Goal: Task Accomplishment & Management: Manage account settings

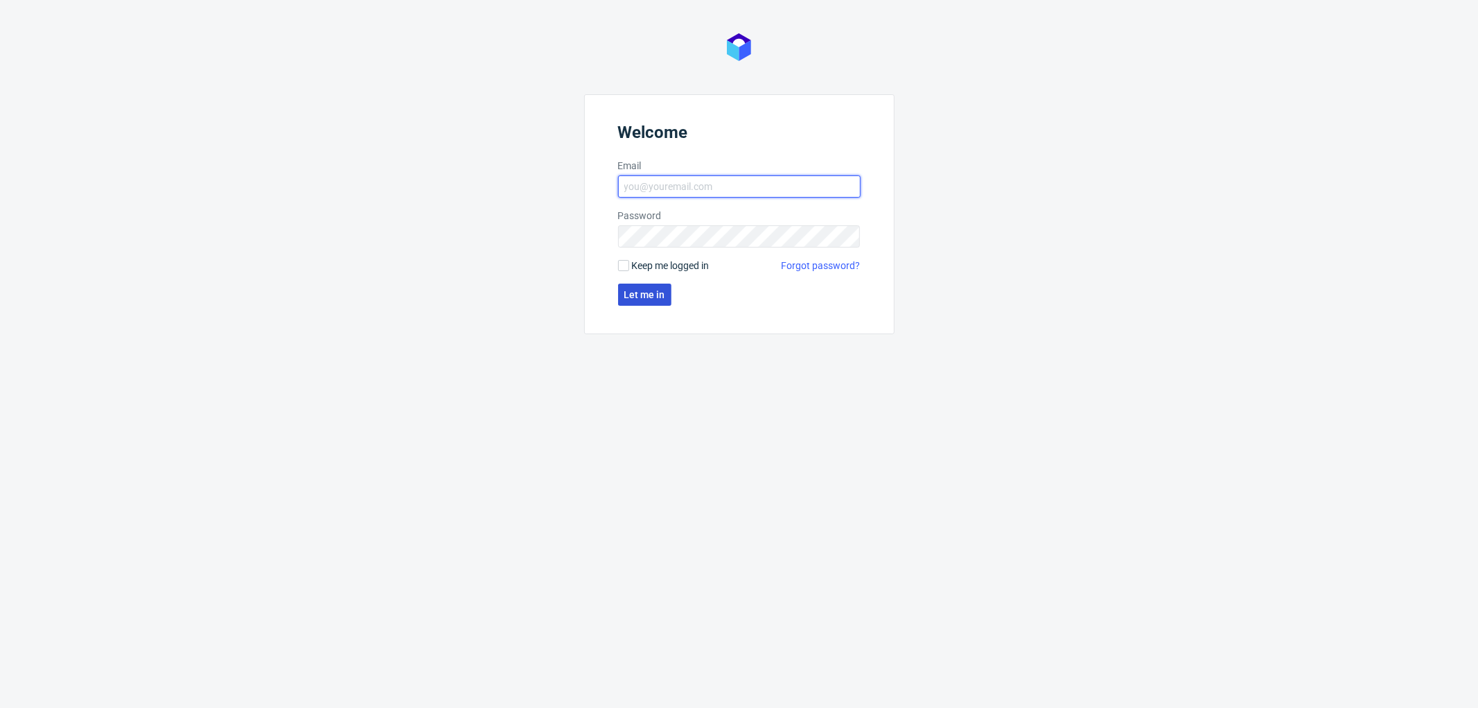
type input "aleksandra.letowska@packhelp.com"
click at [662, 293] on span "Let me in" at bounding box center [644, 295] width 41 height 10
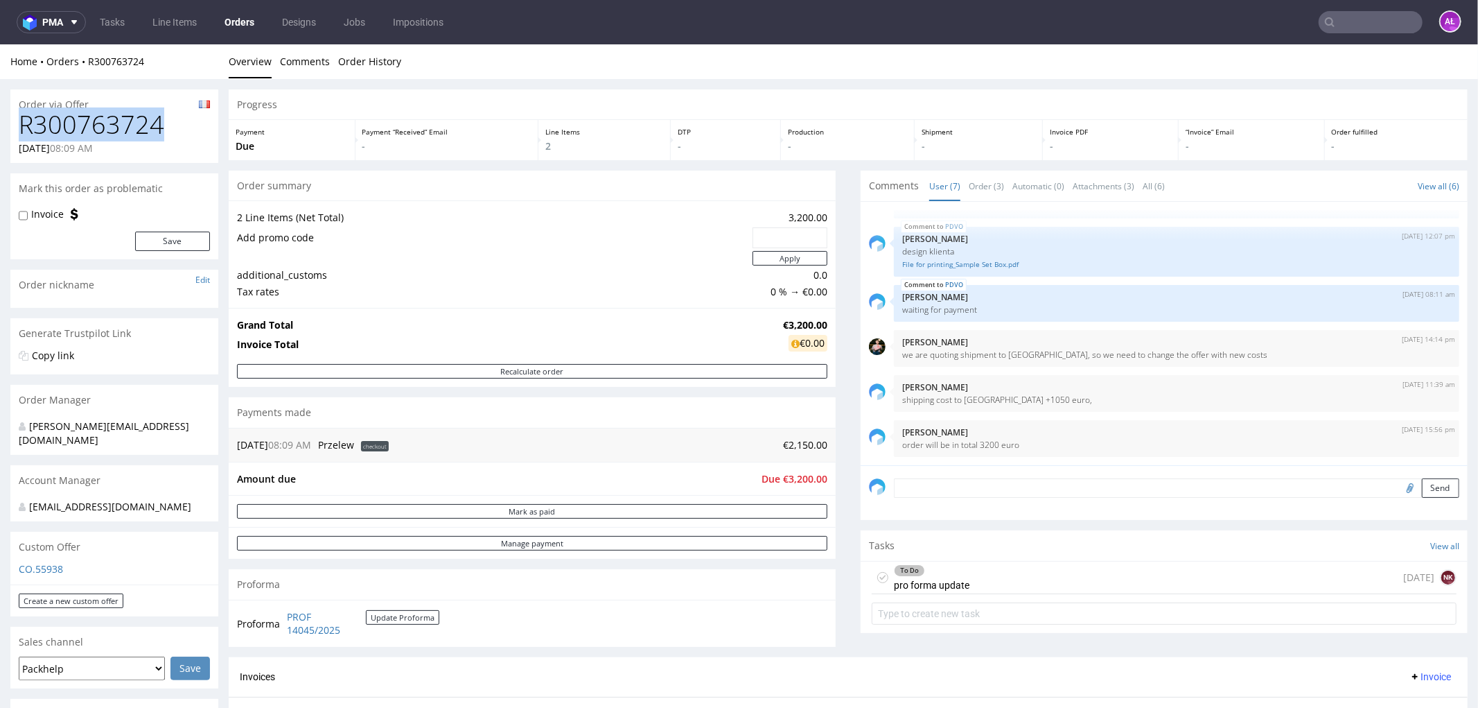
drag, startPoint x: 173, startPoint y: 132, endPoint x: 21, endPoint y: 129, distance: 151.8
click at [21, 129] on h1 "R300763724" at bounding box center [114, 124] width 191 height 28
copy h1 "R300763724"
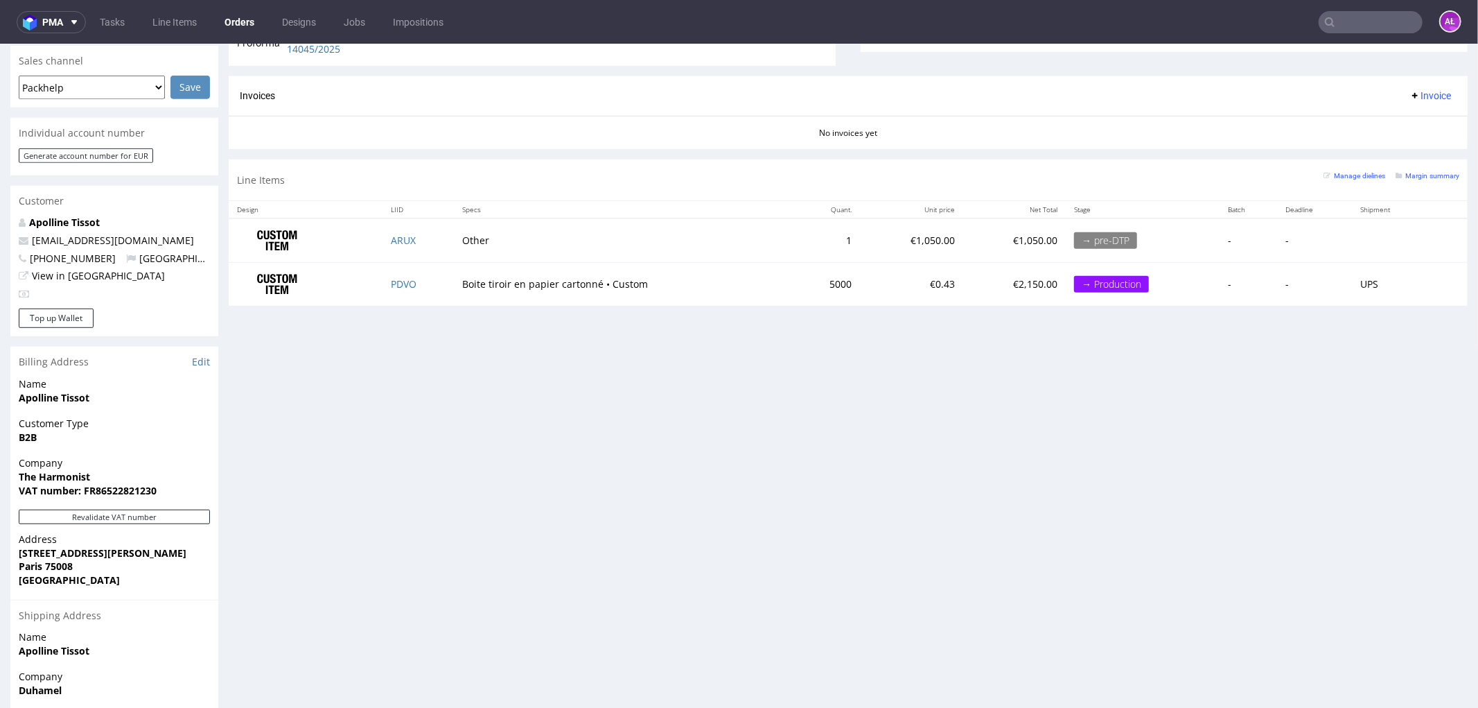
scroll to position [434, 0]
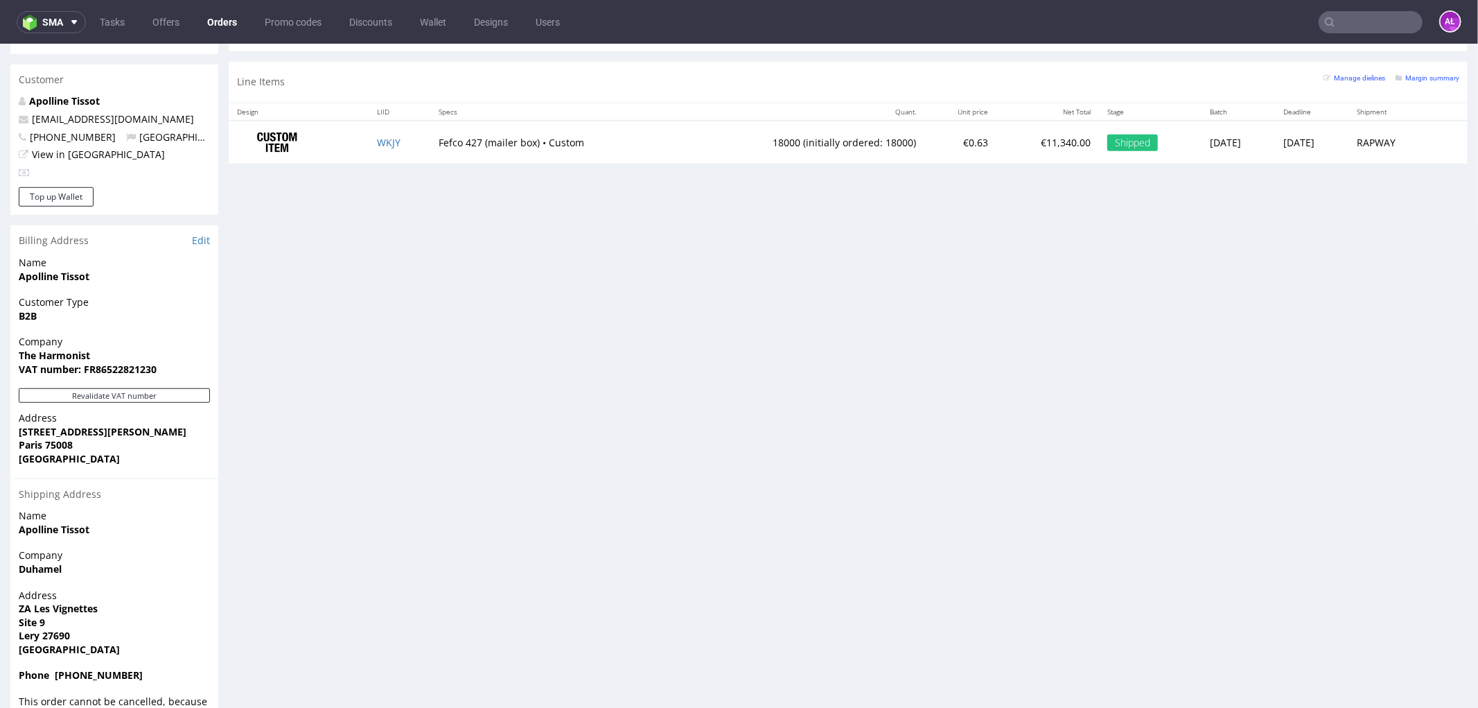
scroll to position [755, 0]
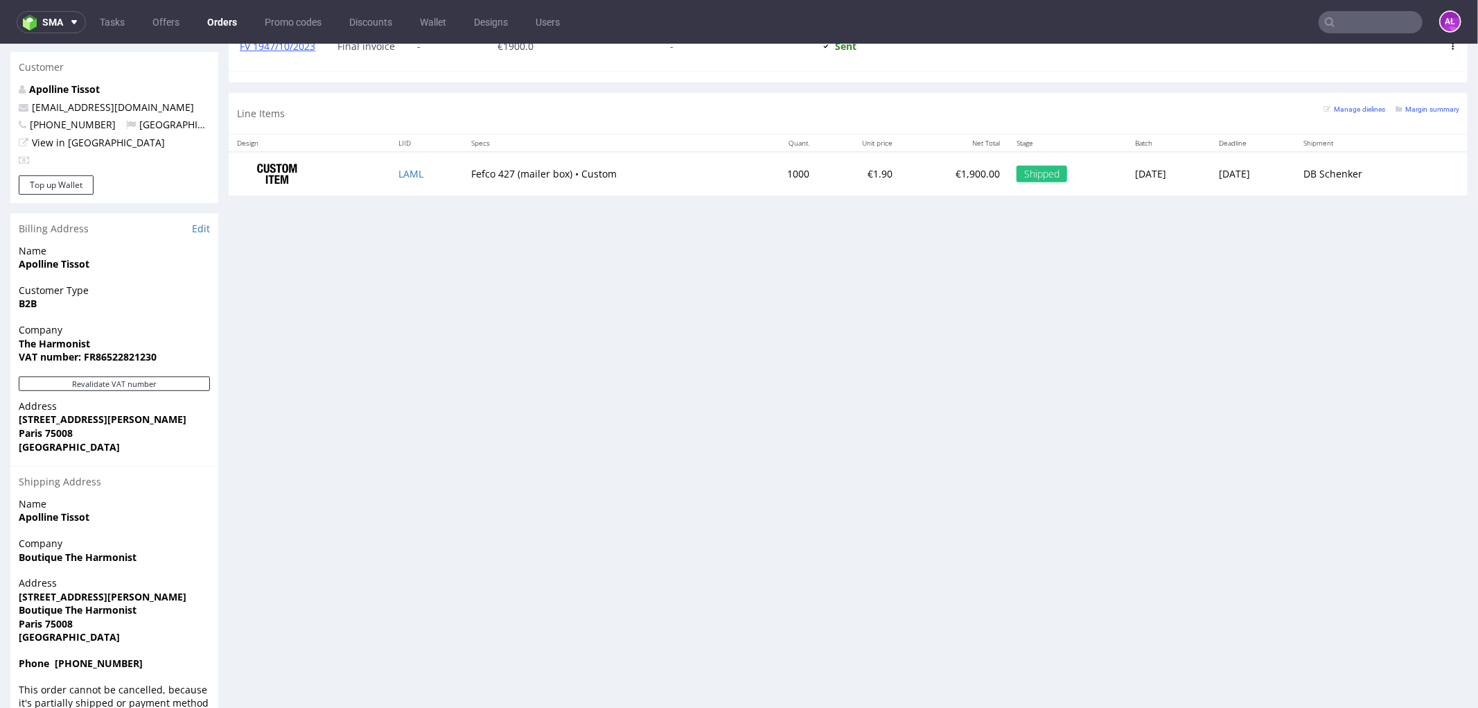
scroll to position [742, 0]
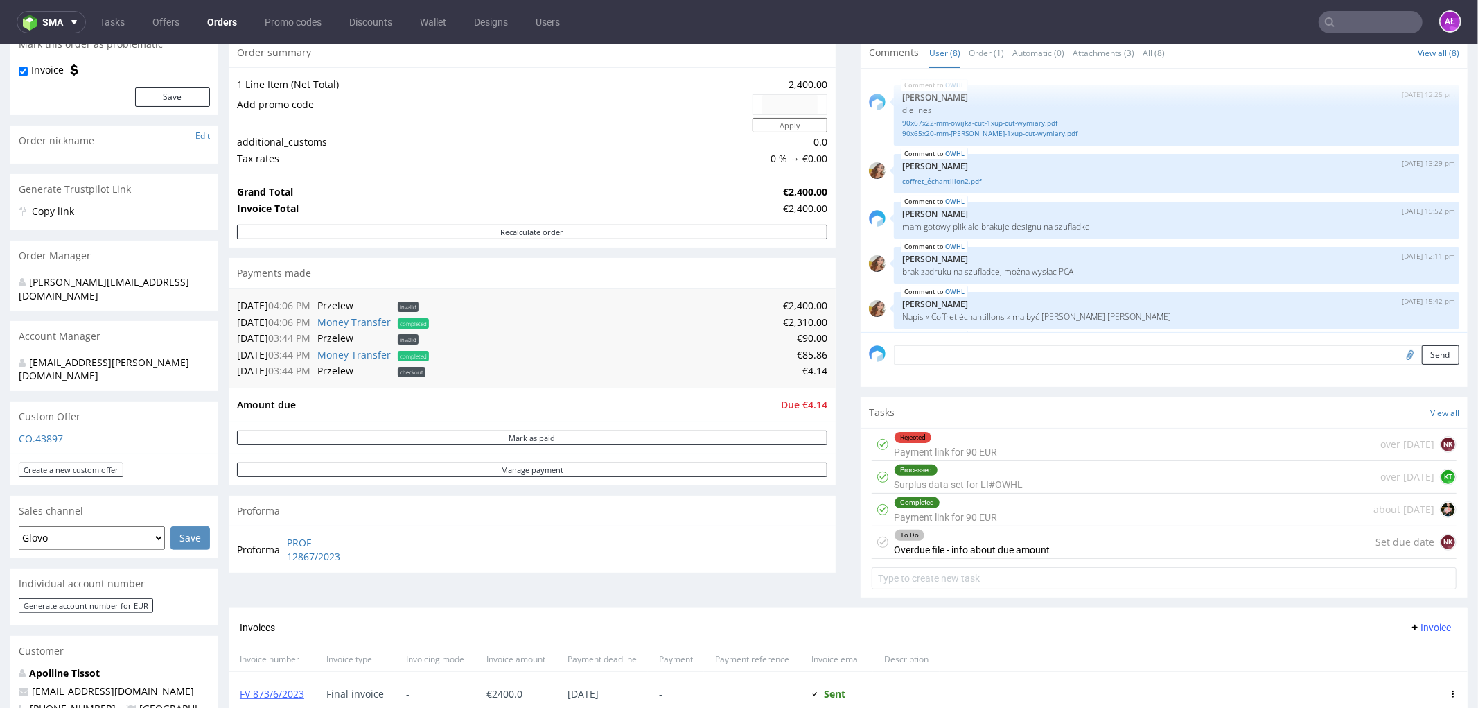
scroll to position [385, 0]
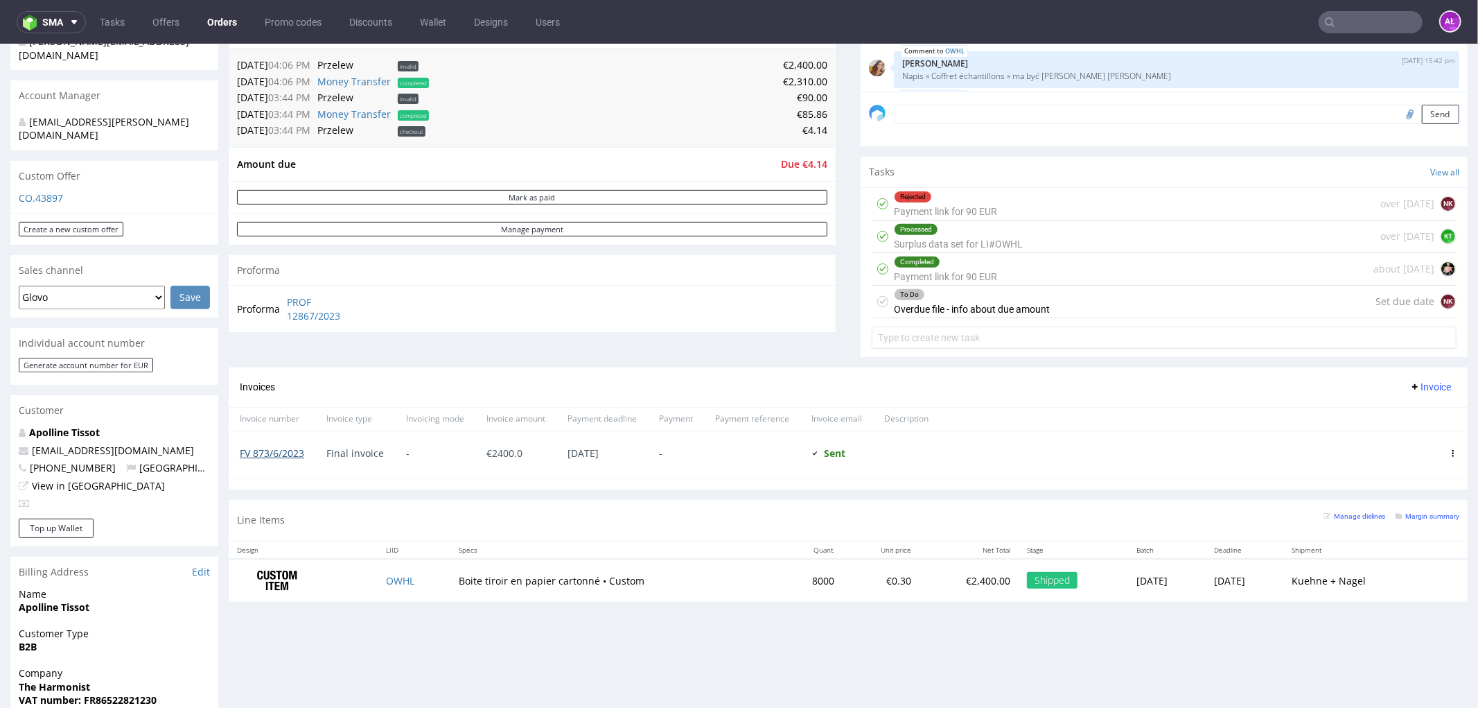
click at [279, 451] on link "FV 873/6/2023" at bounding box center [272, 452] width 64 height 13
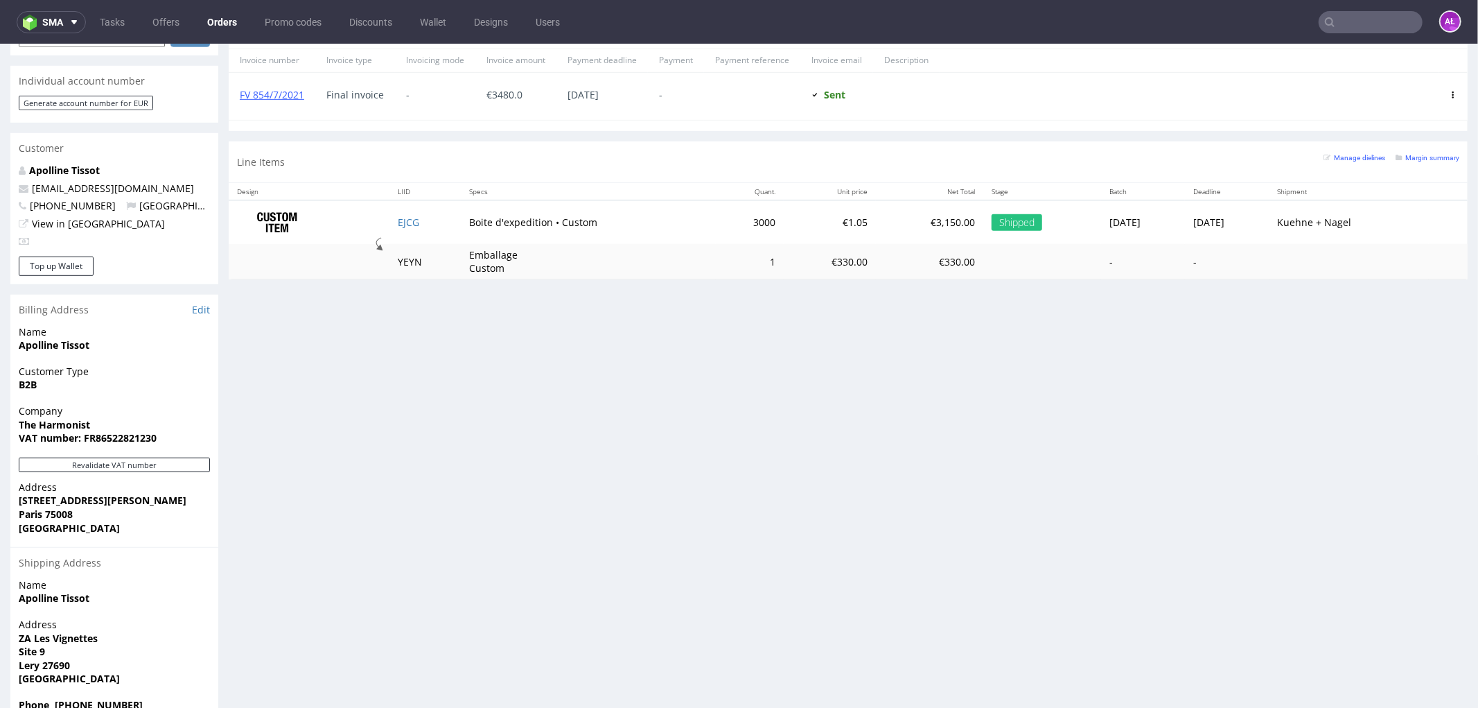
scroll to position [462, 0]
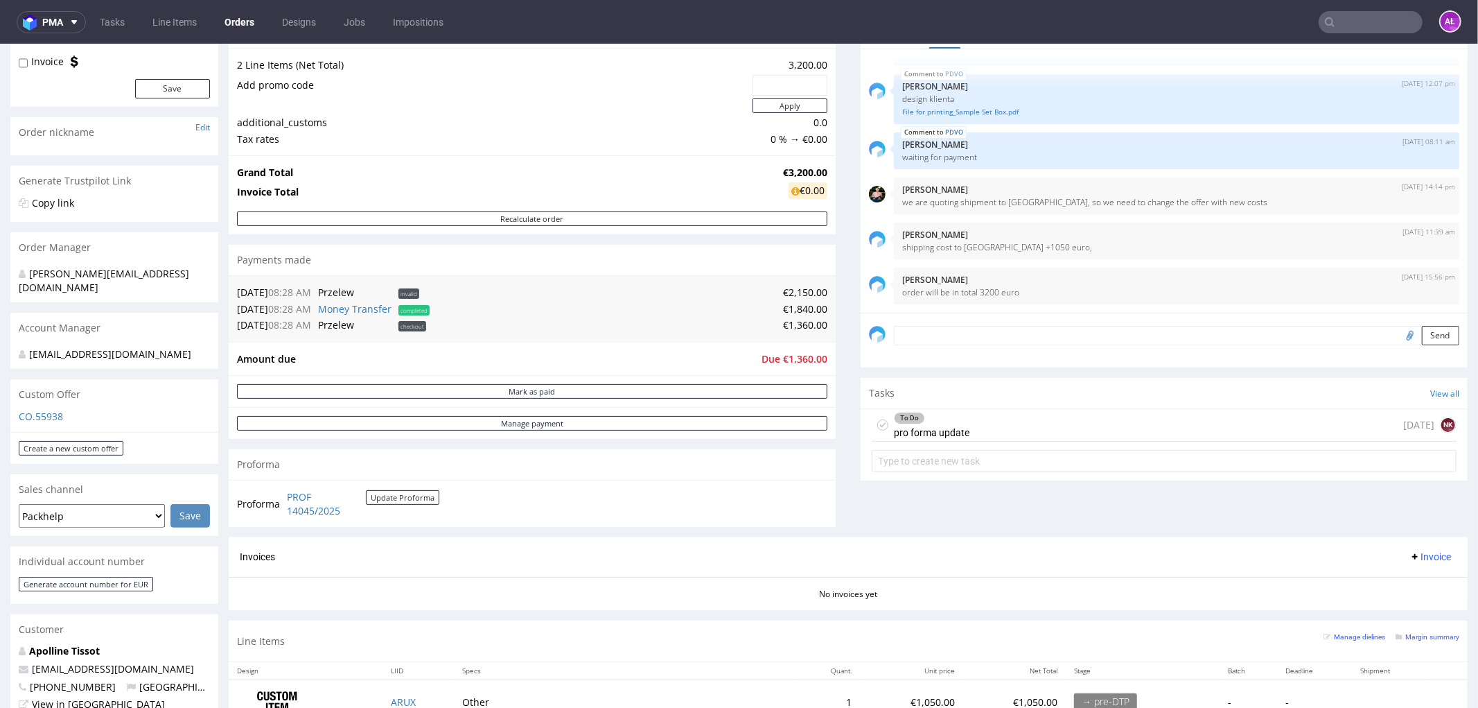
scroll to position [154, 0]
click at [924, 336] on textarea at bounding box center [1177, 333] width 566 height 19
paste textarea "Money €1,840.00 transferred to R300763724"
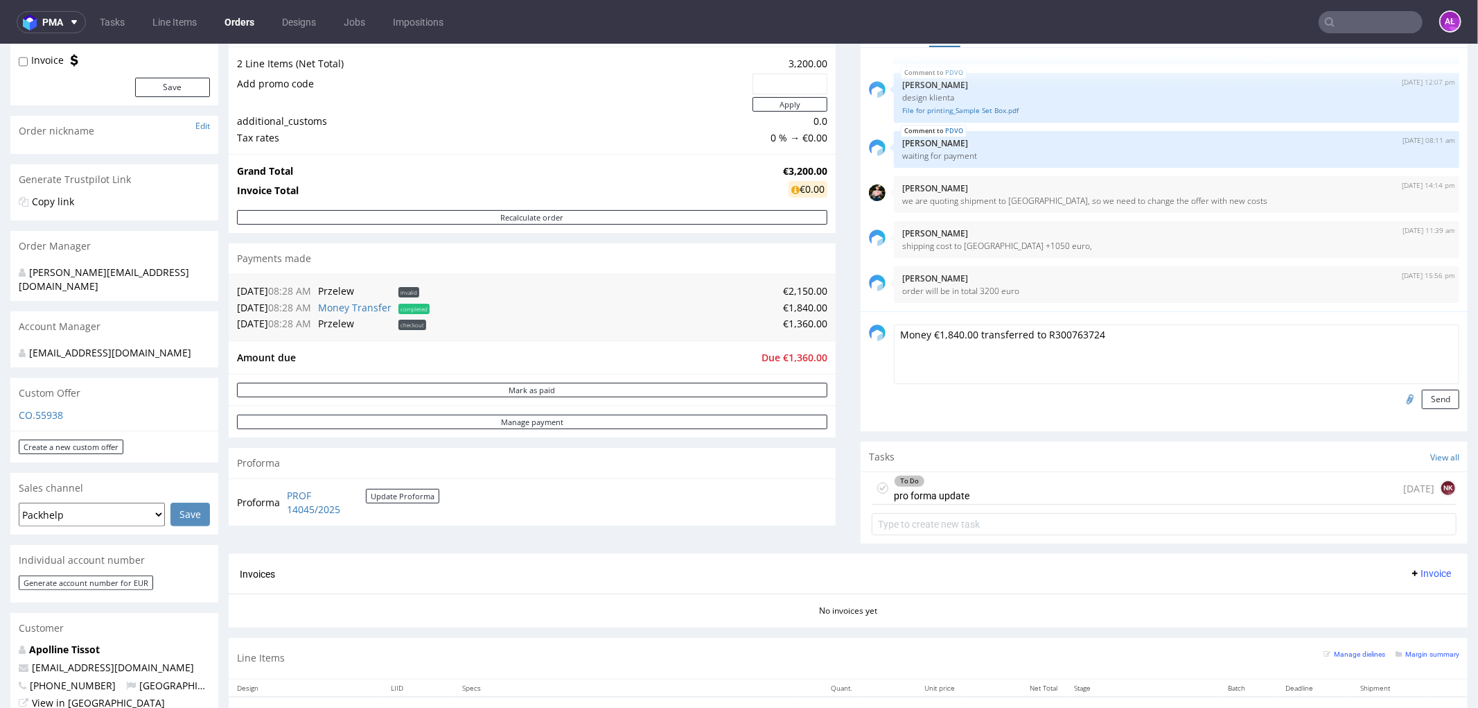
click at [1090, 335] on textarea "Money €1,840.00 transferred to R300763724" at bounding box center [1177, 354] width 566 height 60
drag, startPoint x: 1087, startPoint y: 335, endPoint x: 1022, endPoint y: 336, distance: 64.5
click at [1022, 336] on textarea "Money €1,840.00 transferred to R300763724" at bounding box center [1177, 354] width 566 height 60
paste textarea "R007425414"
type textarea "Money €1,840.00 transferred from R007425414"
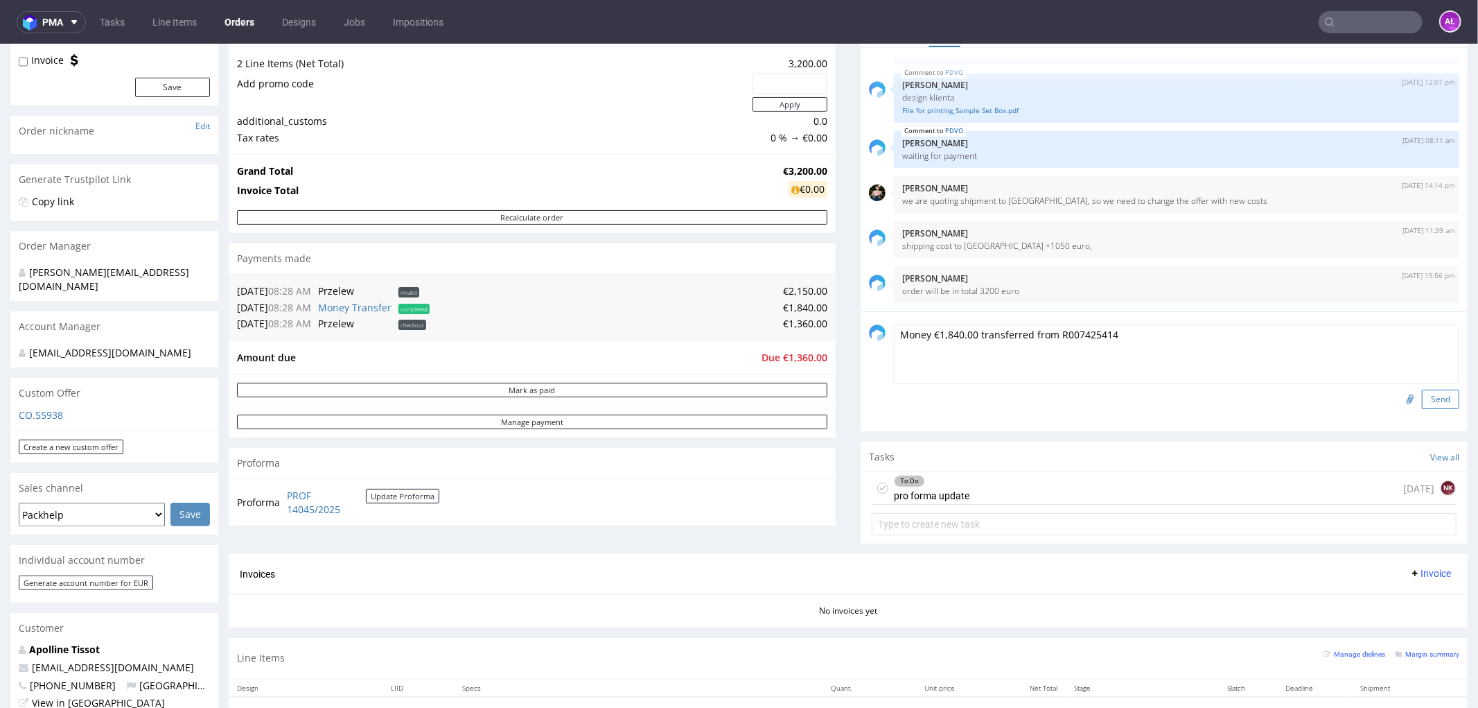
click at [1422, 396] on button "Send" at bounding box center [1440, 398] width 37 height 19
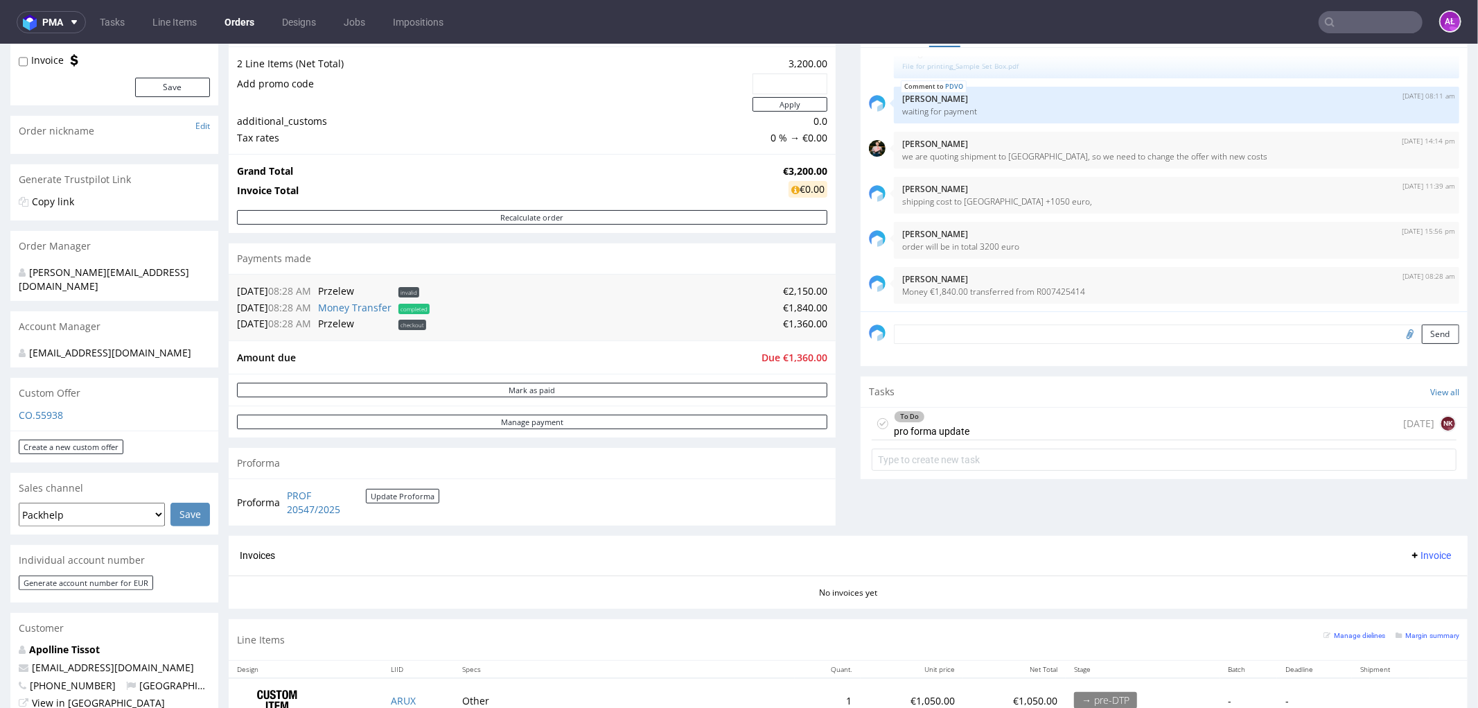
click at [949, 428] on div "To Do pro forma update" at bounding box center [932, 423] width 76 height 32
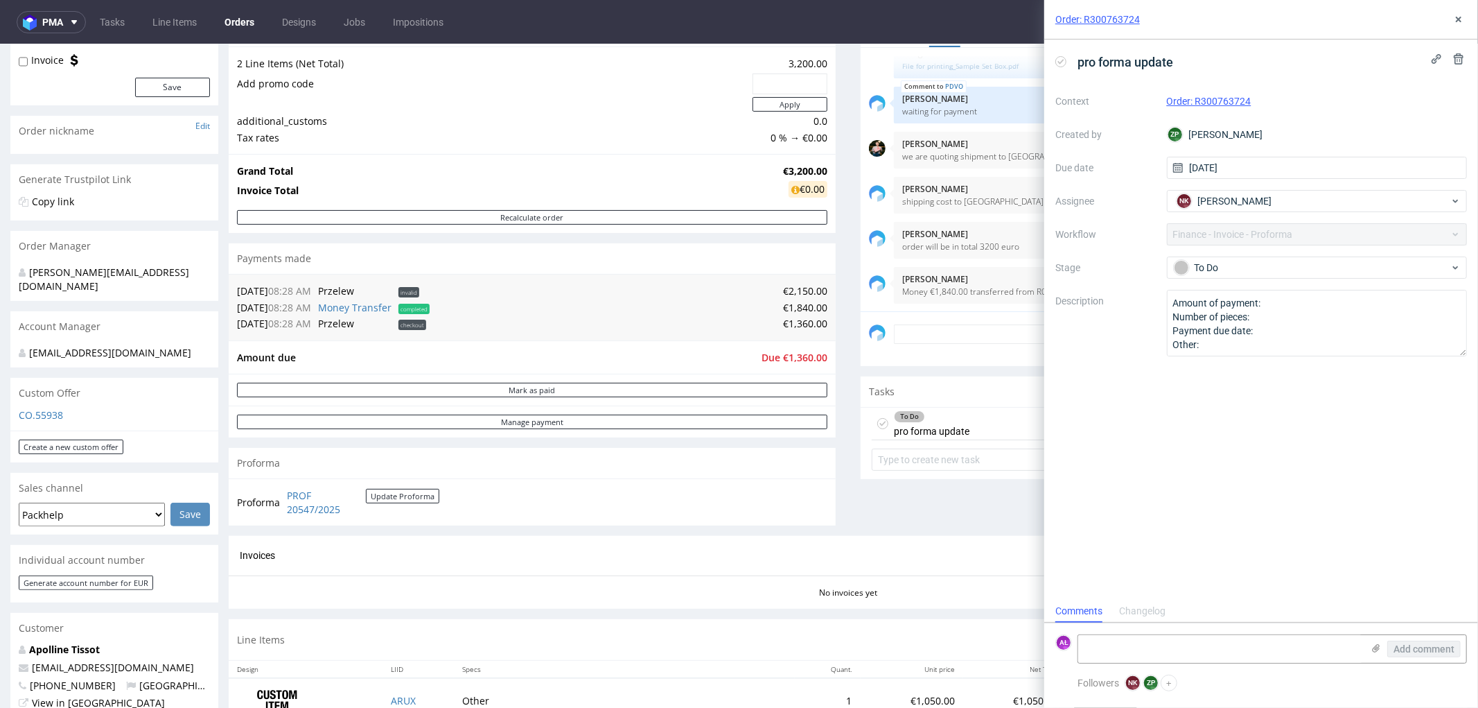
scroll to position [10, 0]
drag, startPoint x: 274, startPoint y: 494, endPoint x: 351, endPoint y: 512, distance: 79.0
click at [351, 512] on tr "Proforma PROF 20547/2025 Update Proforma" at bounding box center [339, 502] width 204 height 30
drag, startPoint x: 329, startPoint y: 446, endPoint x: 308, endPoint y: 473, distance: 34.0
click at [329, 446] on div "Order summary 2 Line Items (Net Total) 3,200.00 Add promo code Apply additional…" at bounding box center [532, 275] width 607 height 519
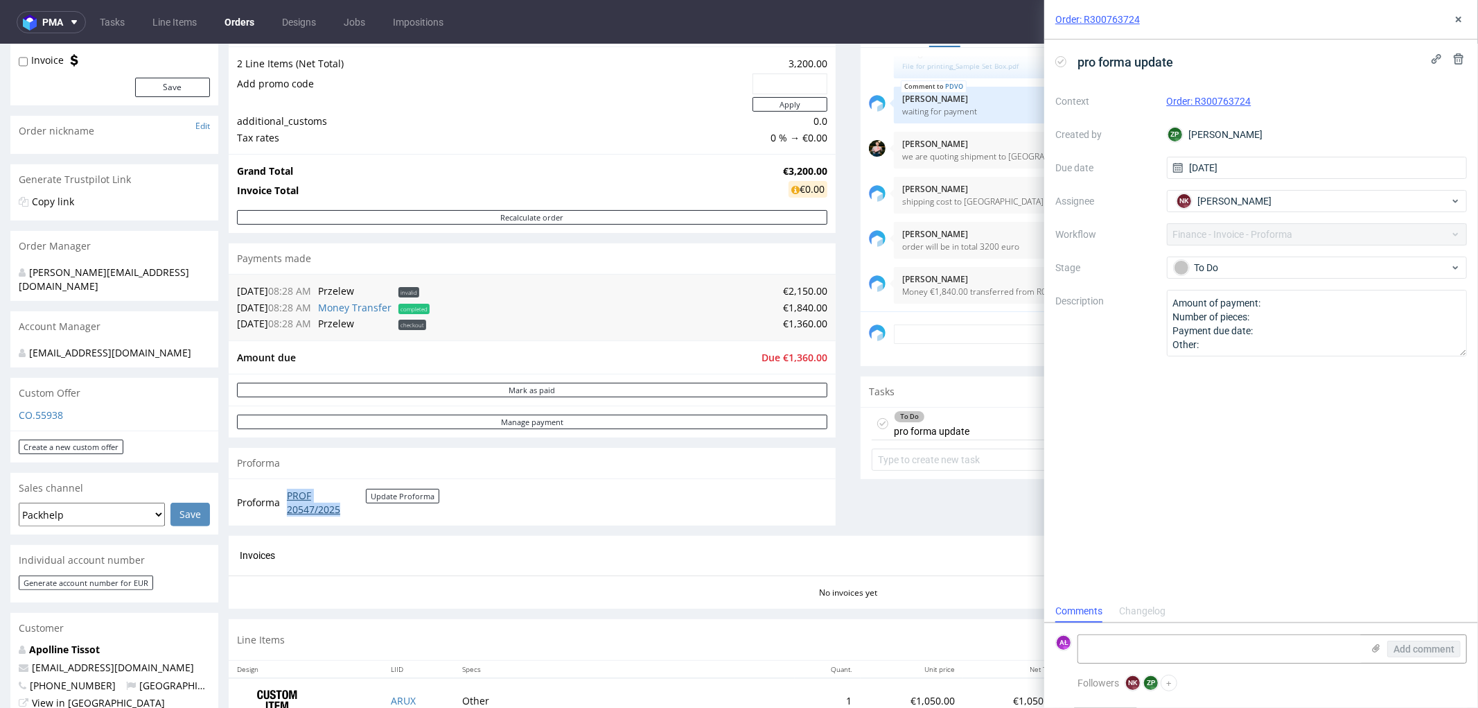
drag, startPoint x: 283, startPoint y: 493, endPoint x: 356, endPoint y: 512, distance: 75.8
click at [356, 512] on td "PROF 20547/2025 Update Proforma" at bounding box center [361, 502] width 156 height 30
copy link "PROF 20547/2025"
drag, startPoint x: 1256, startPoint y: 107, endPoint x: 1195, endPoint y: 111, distance: 61.1
click at [1195, 111] on div "Context Order: R300763724 Created by ZP Zuzanna Pawlicka-Sabak Due date 24/09/2…" at bounding box center [1261, 223] width 412 height 266
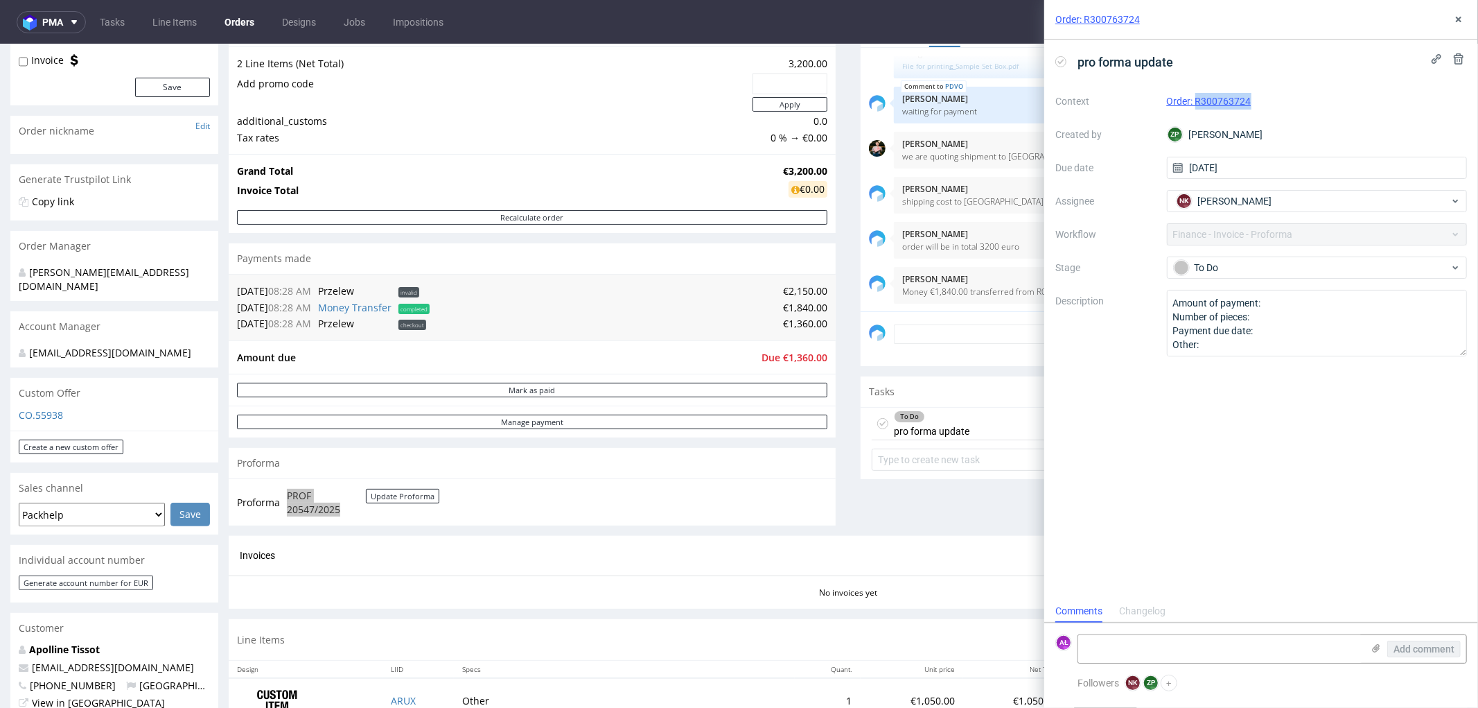
copy link "R300763724"
click at [1374, 650] on icon at bounding box center [1376, 647] width 11 height 11
click at [0, 0] on input "file" at bounding box center [0, 0] width 0 height 0
click at [1426, 648] on span "Add comment" at bounding box center [1424, 649] width 61 height 10
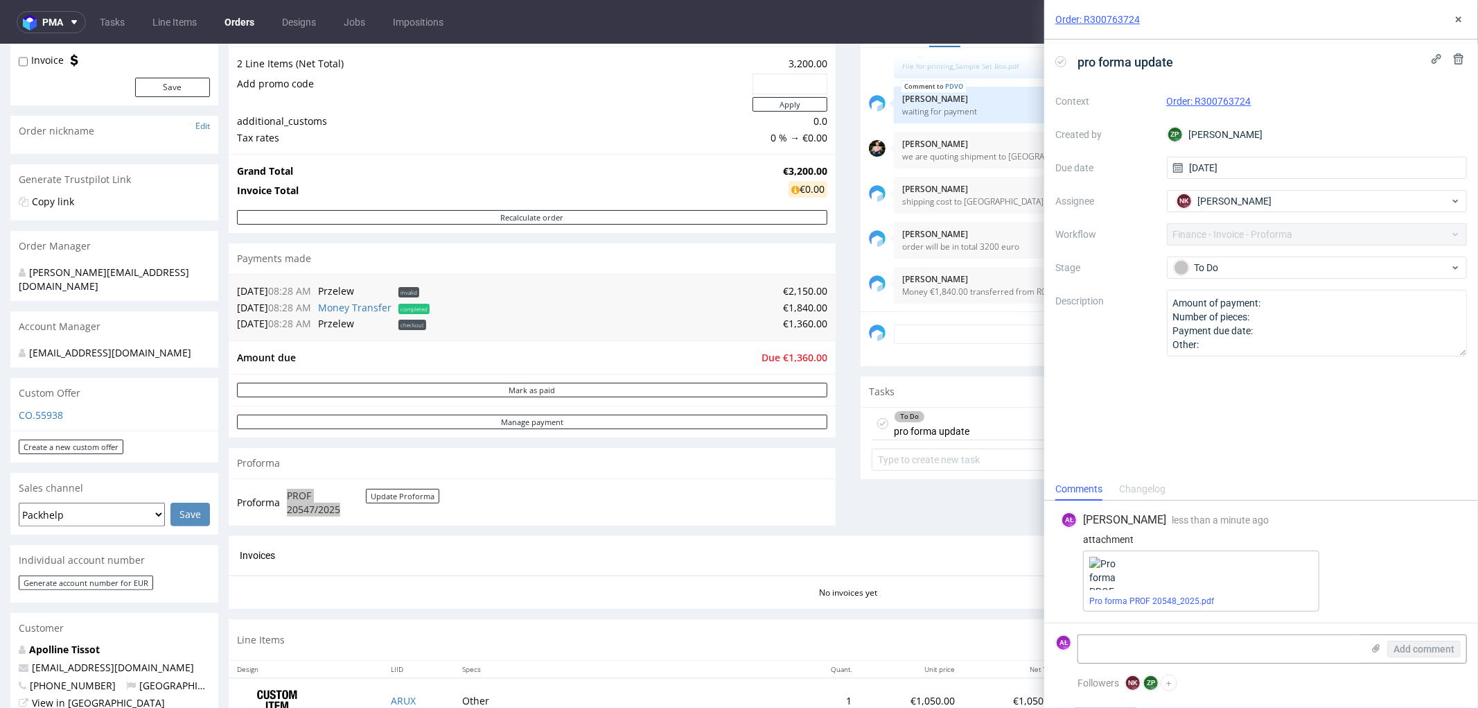
drag, startPoint x: 1061, startPoint y: 60, endPoint x: 1071, endPoint y: 57, distance: 10.8
click at [1061, 59] on icon at bounding box center [1060, 61] width 11 height 11
click at [1462, 17] on icon at bounding box center [1458, 19] width 11 height 11
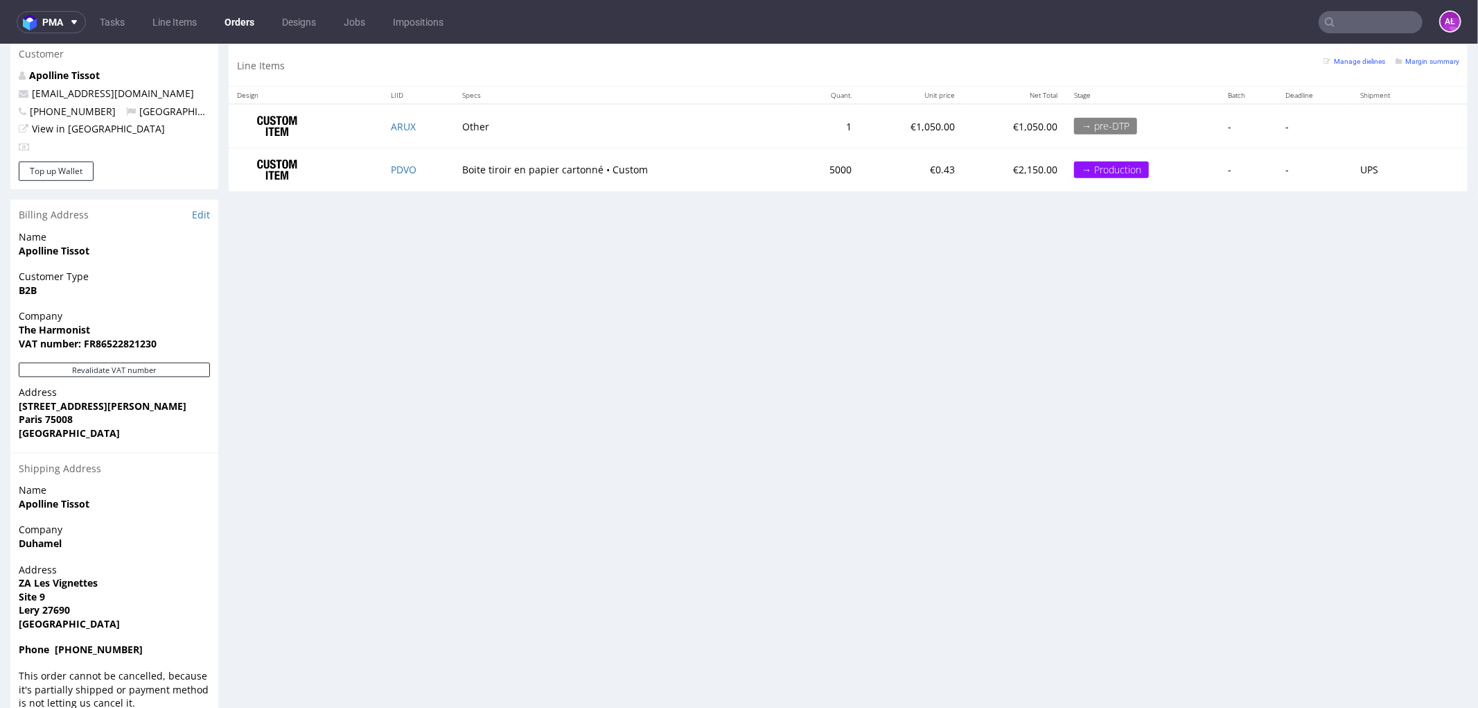
scroll to position [755, 0]
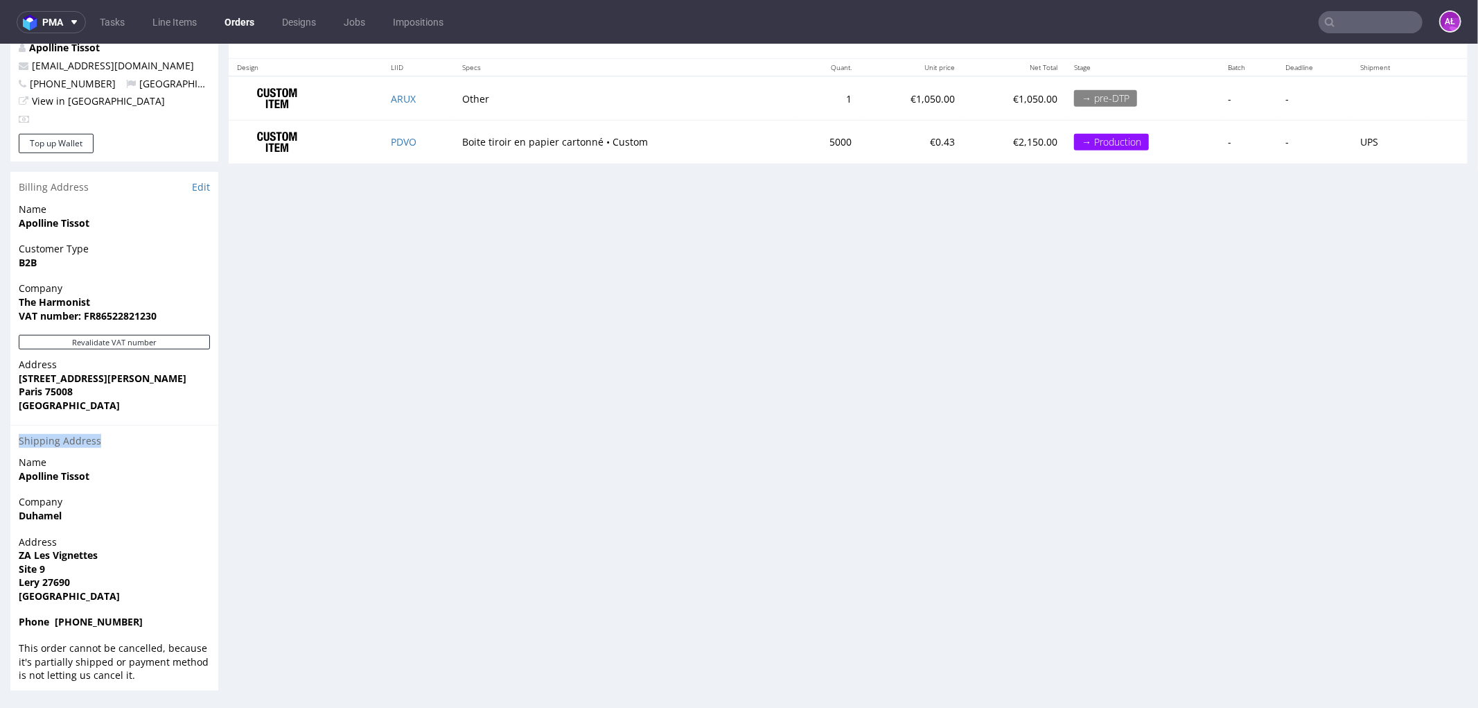
drag, startPoint x: 101, startPoint y: 438, endPoint x: 9, endPoint y: 437, distance: 92.2
click at [9, 437] on div "Order via Offer R300763724 01.07.2025 08:09 AM Mark this order as problematic I…" at bounding box center [739, 11] width 1478 height 1377
copy div "Shipping Address"
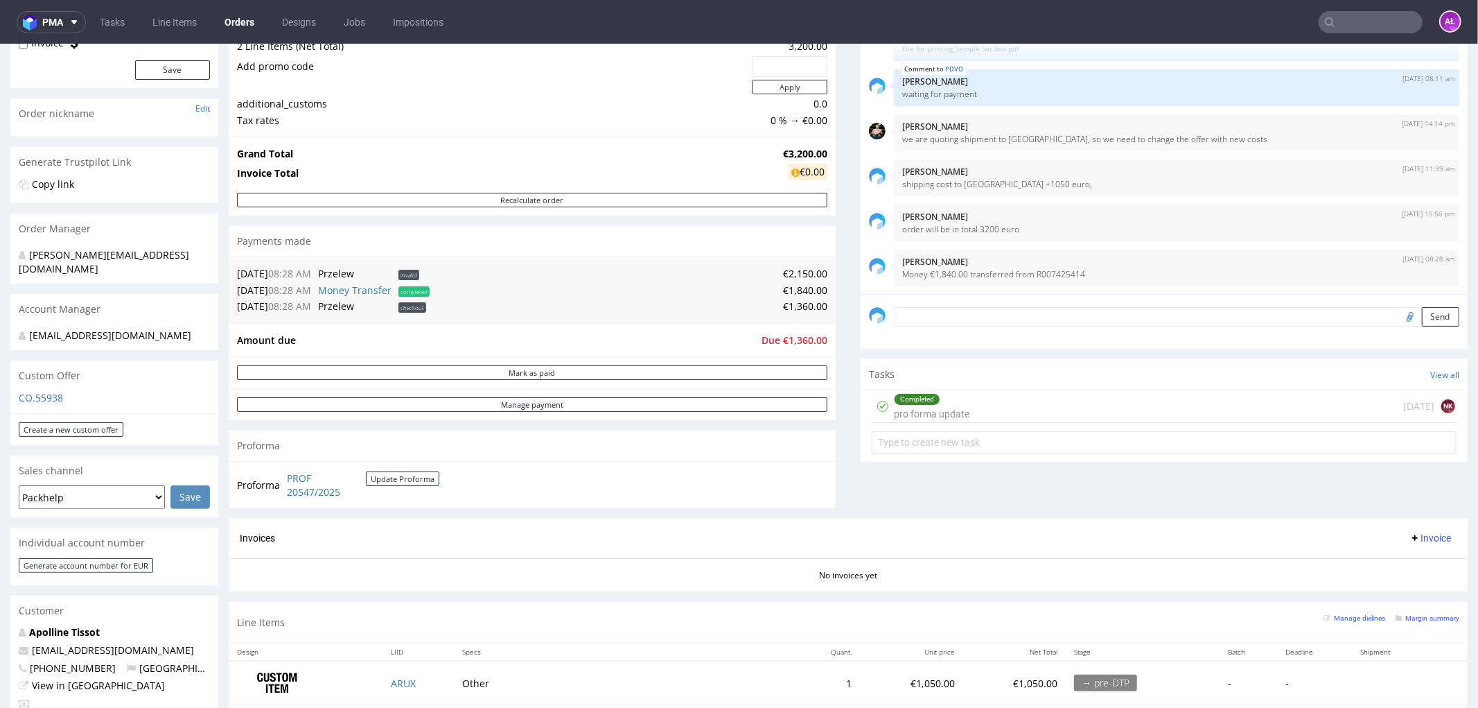
scroll to position [139, 0]
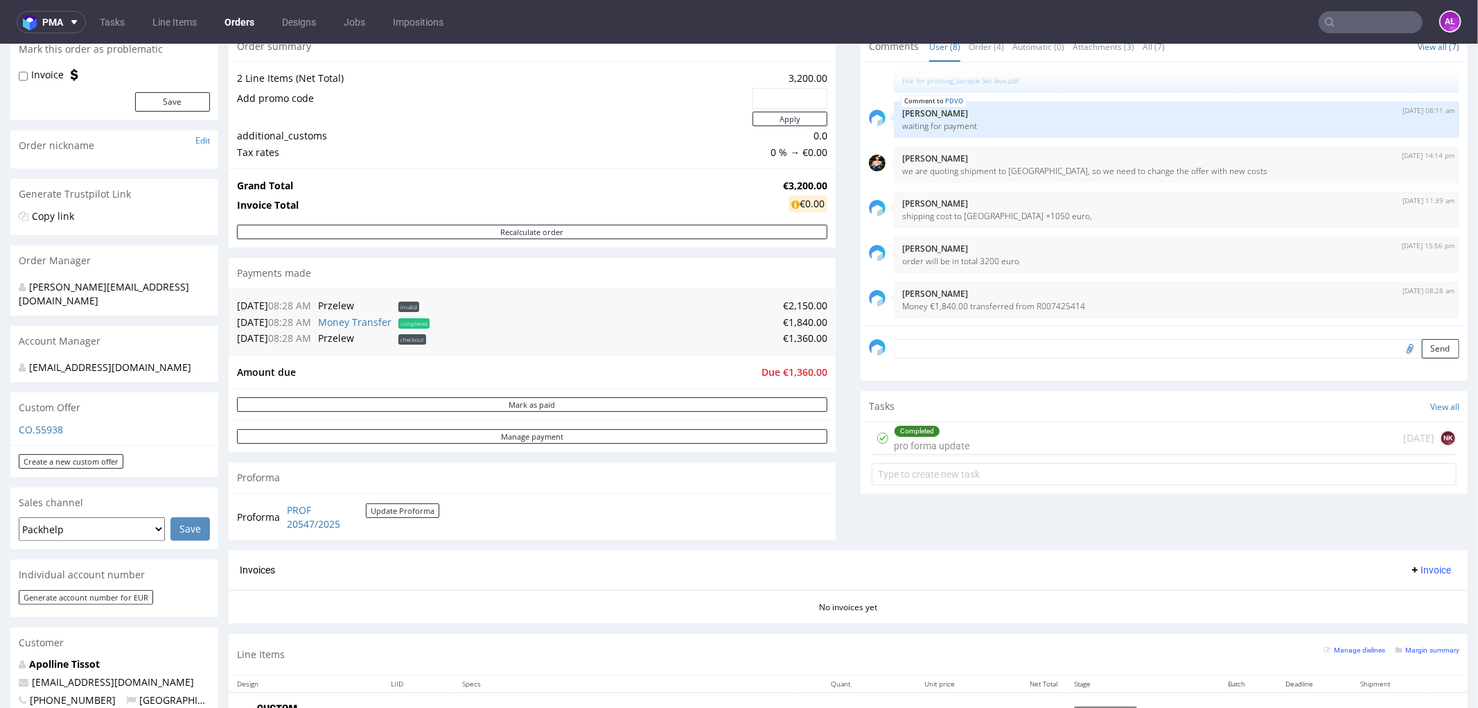
click at [1399, 349] on input "file" at bounding box center [1408, 347] width 19 height 18
type input "C:\fakepath\Confirmation_202417297404019121.pdf"
click at [1422, 349] on button "Send" at bounding box center [1440, 347] width 37 height 19
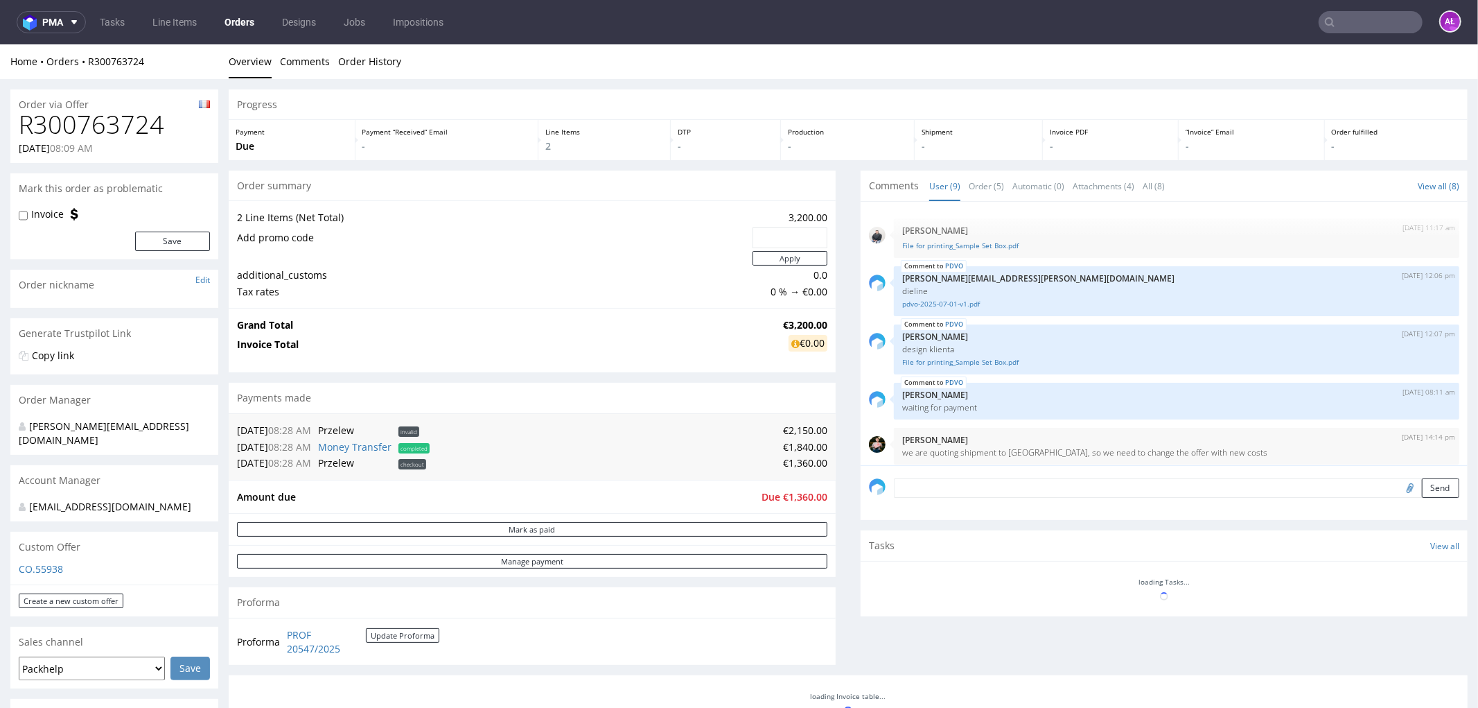
scroll to position [191, 0]
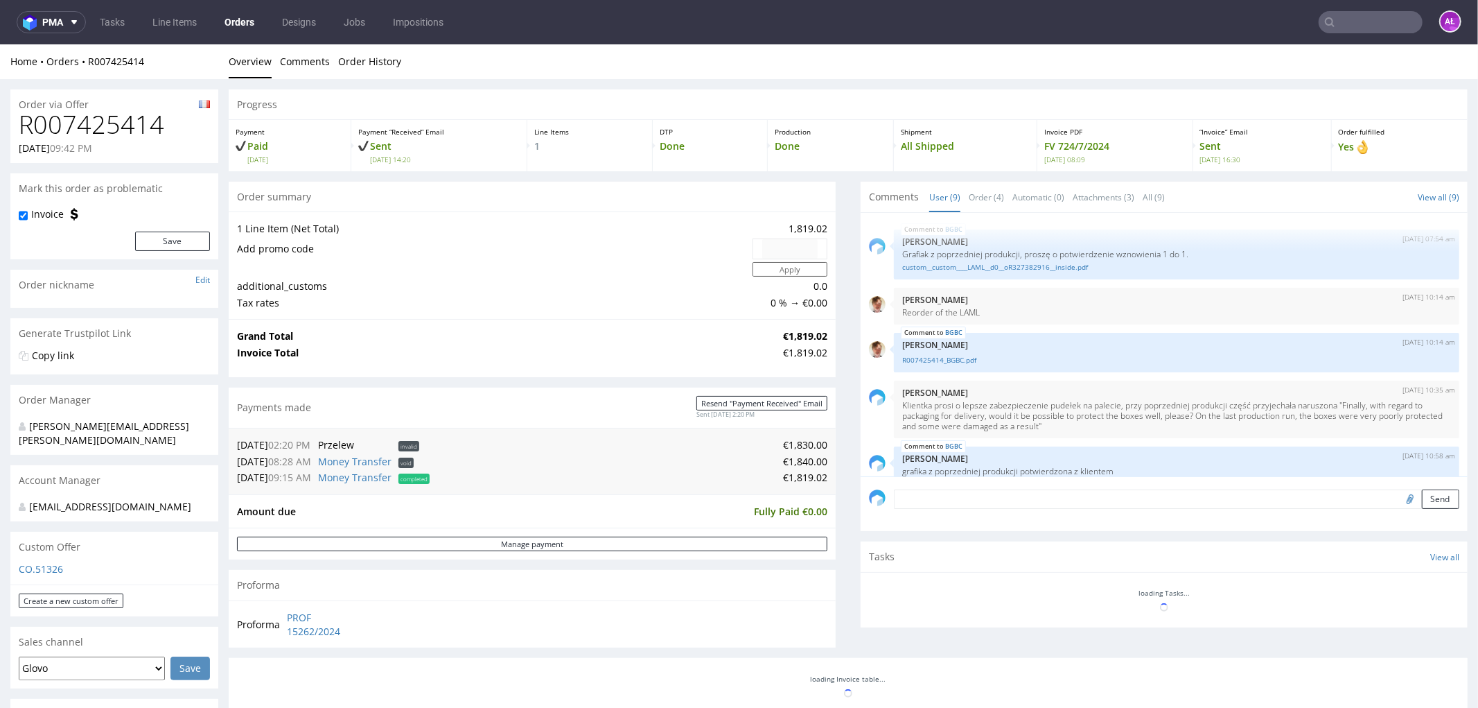
scroll to position [272, 0]
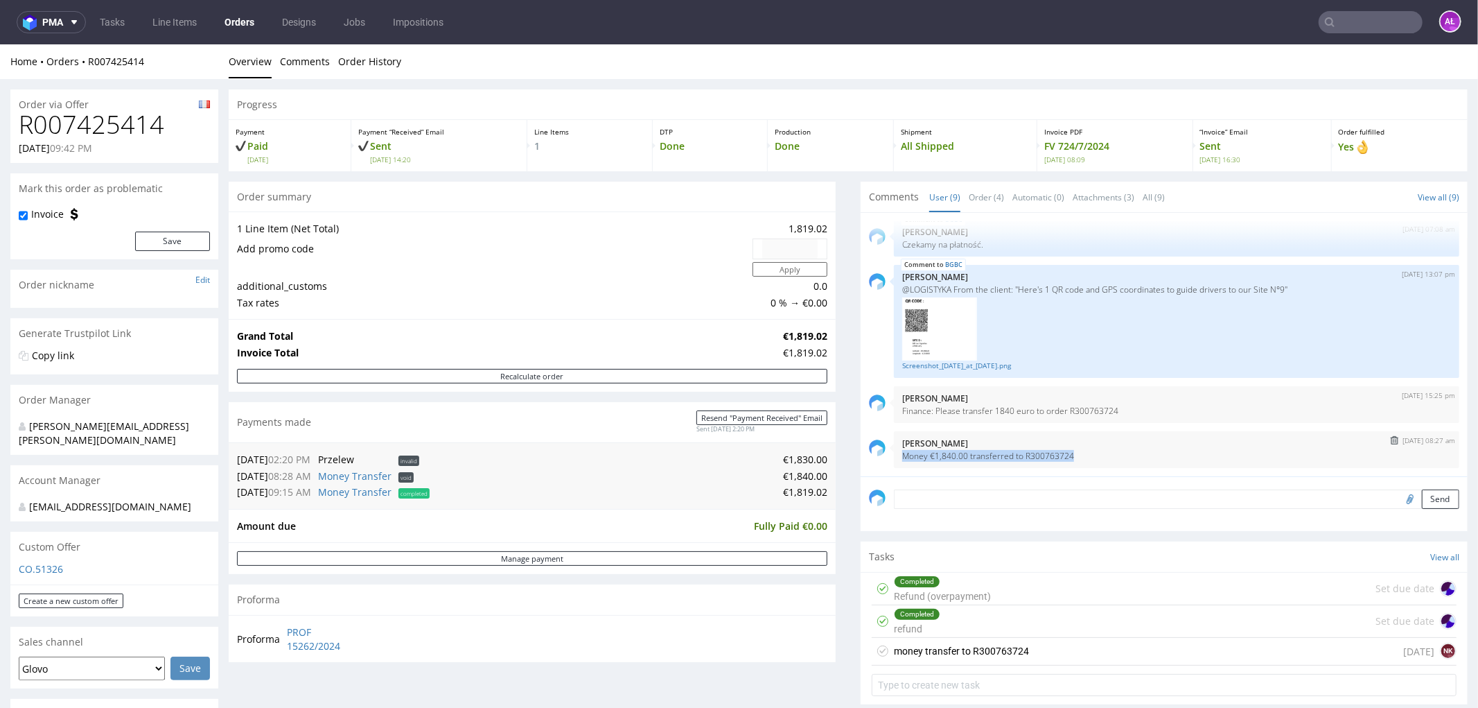
drag, startPoint x: 1061, startPoint y: 453, endPoint x: 881, endPoint y: 459, distance: 180.3
click at [881, 459] on div "25th Sep 25 | 08:27 am Aleksandra Łętowska Money €1,840.00 transferred to R3007…" at bounding box center [1164, 448] width 590 height 37
copy p "Money €1,840.00 transferred to R300763724"
drag, startPoint x: 170, startPoint y: 119, endPoint x: 19, endPoint y: 123, distance: 151.1
click at [19, 123] on h1 "R007425414" at bounding box center [114, 124] width 191 height 28
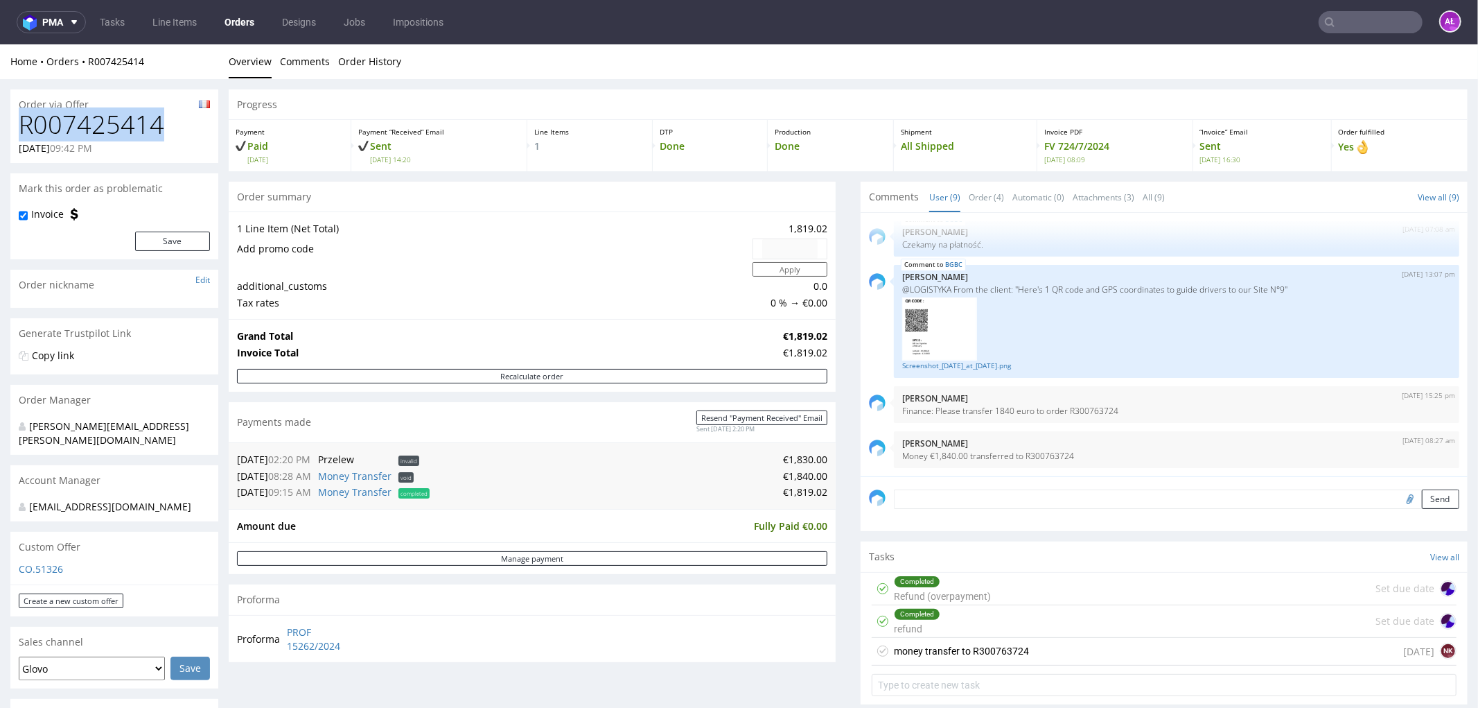
copy h1 "R007425414"
click at [1399, 496] on input "file" at bounding box center [1408, 498] width 19 height 18
type input "C:\fakepath\Confirmation_202417297404019121.pdf"
click at [1422, 499] on button "Send" at bounding box center [1440, 498] width 37 height 19
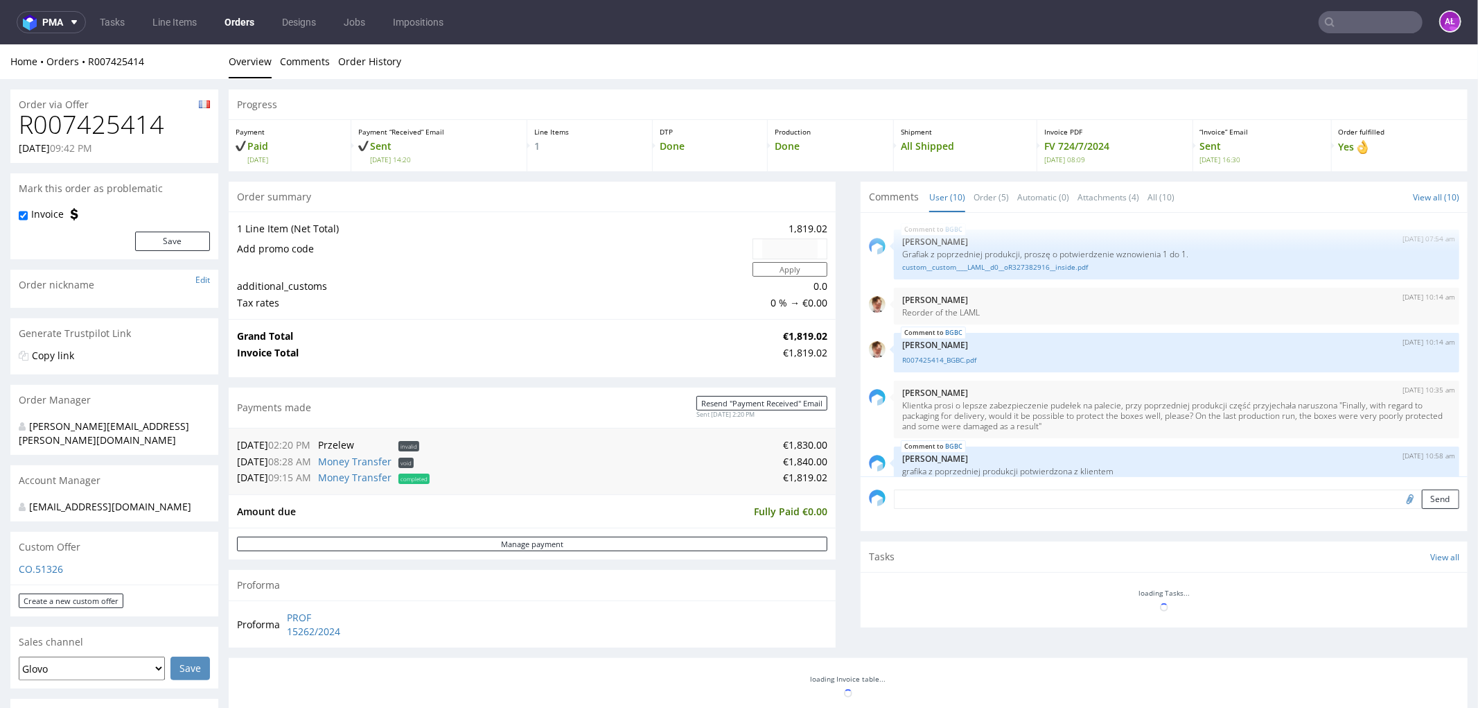
scroll to position [319, 0]
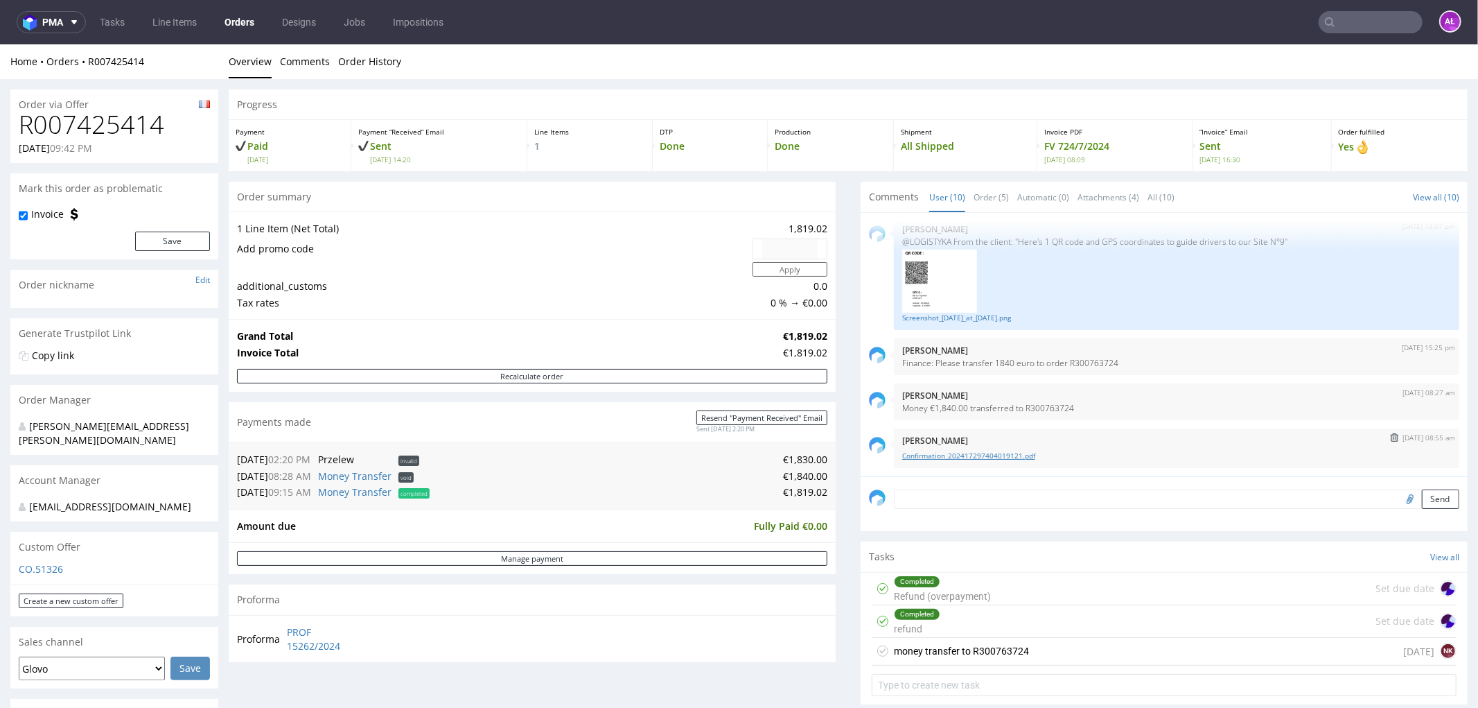
click at [976, 453] on link "Confirmation_202417297404019121.pdf" at bounding box center [1176, 455] width 549 height 10
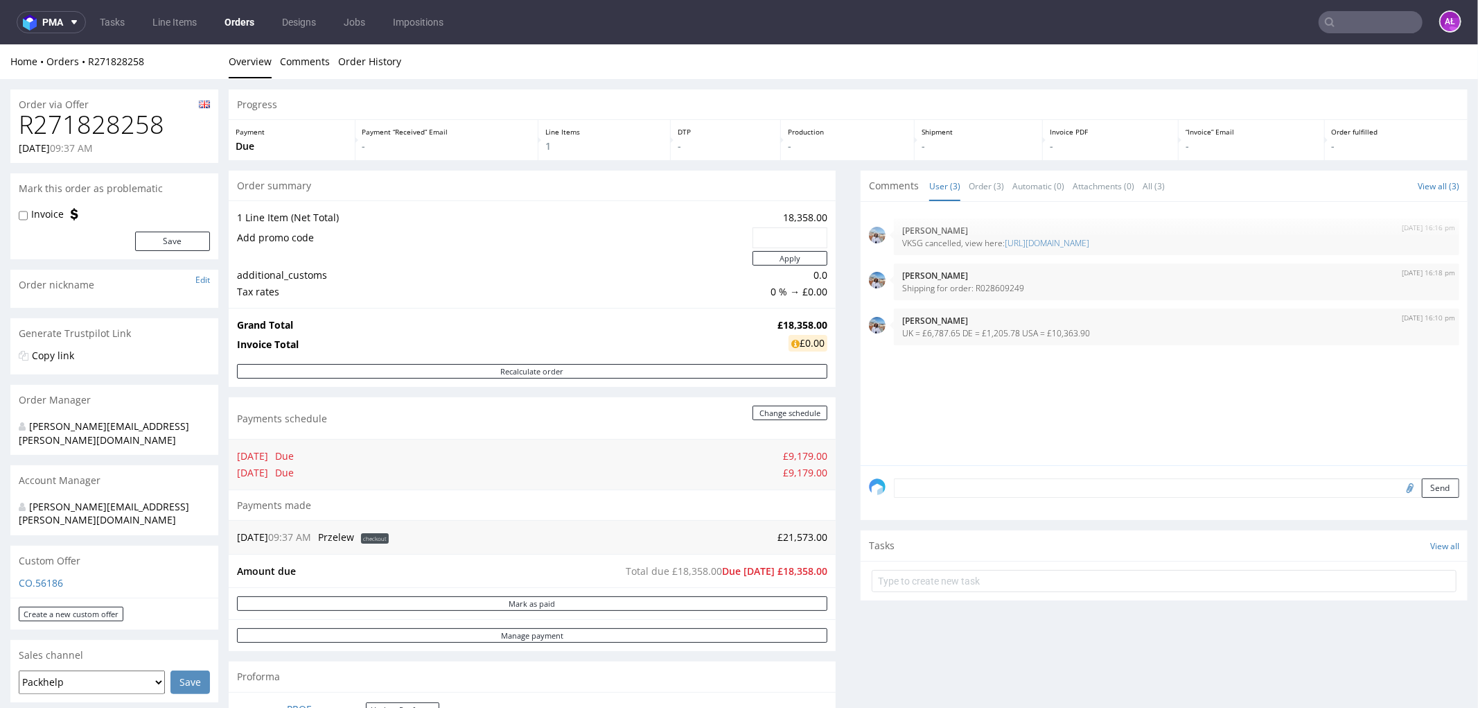
scroll to position [462, 0]
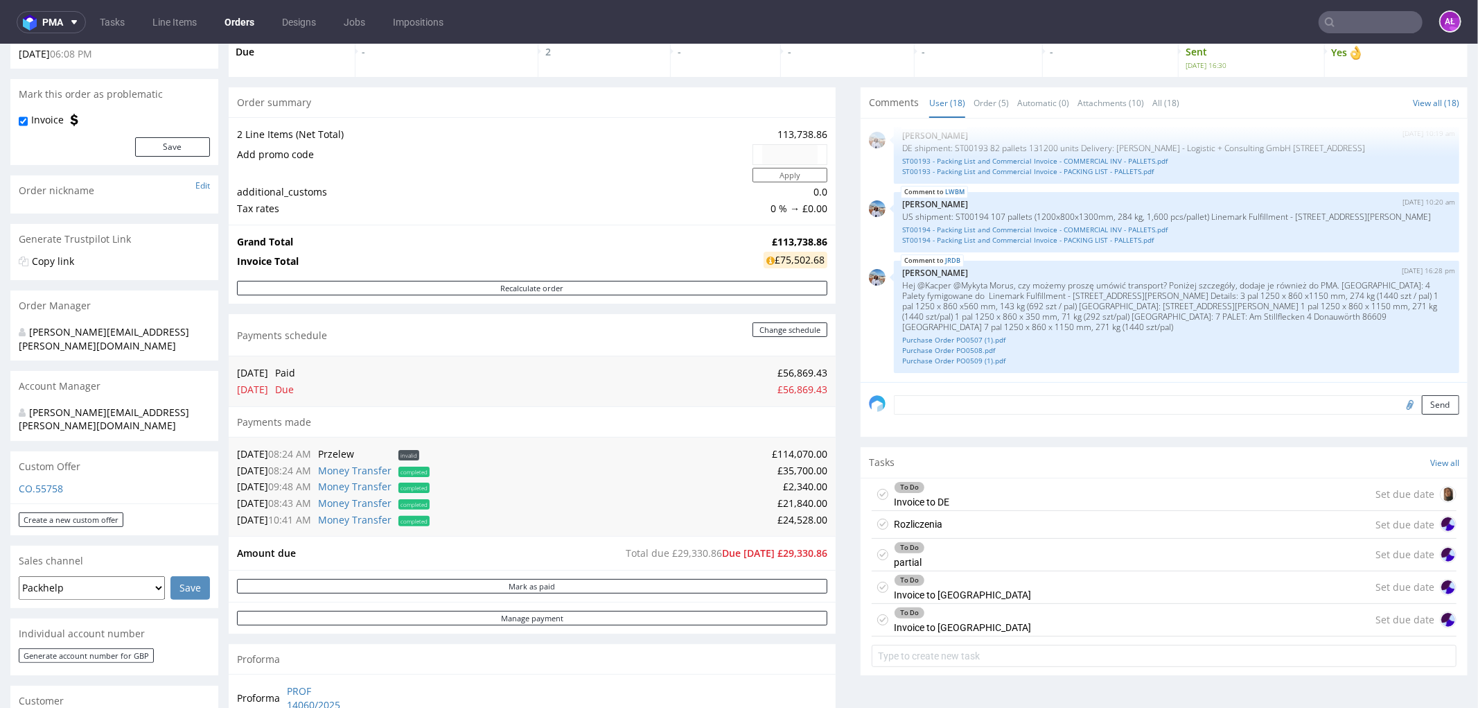
scroll to position [308, 0]
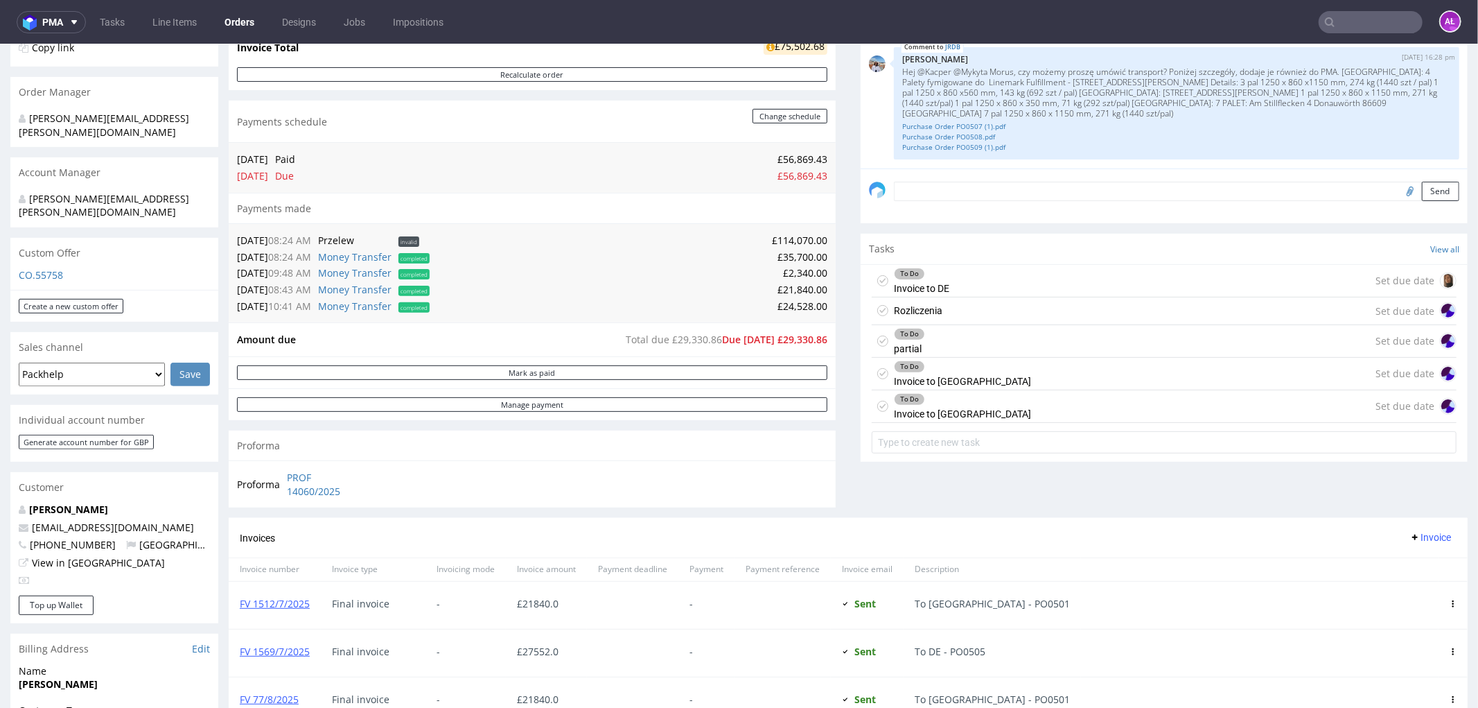
click at [943, 370] on div "To Do" at bounding box center [963, 365] width 136 height 11
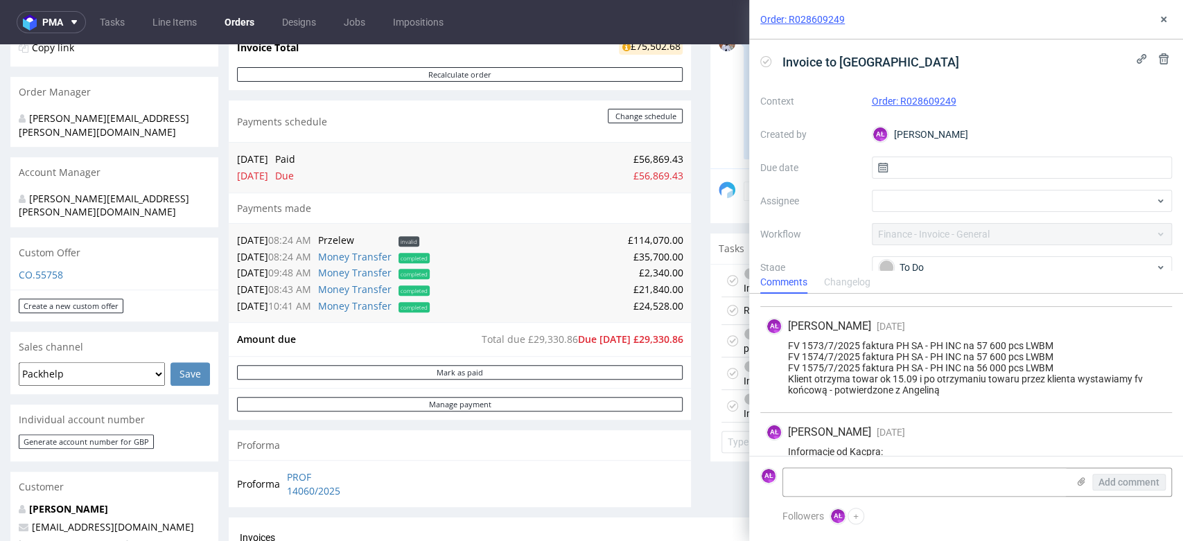
scroll to position [1002, 0]
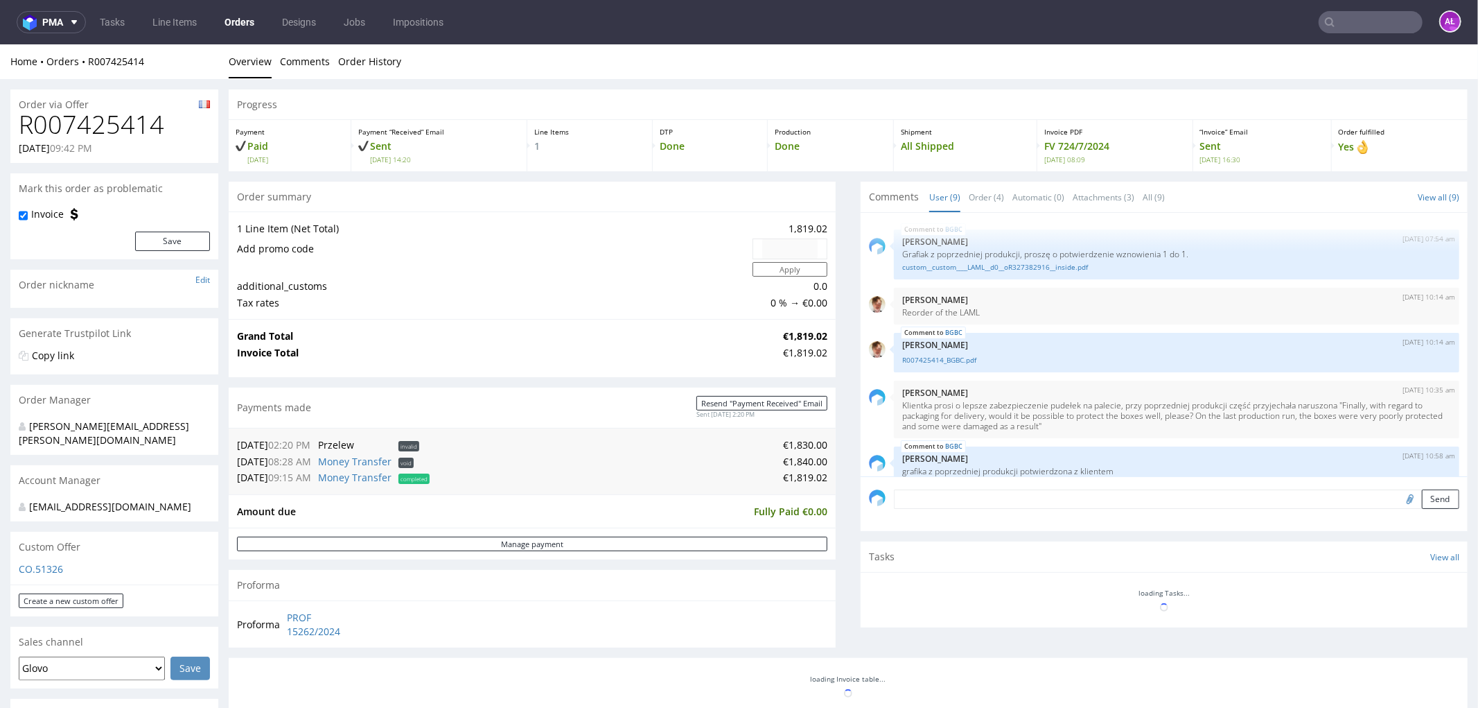
scroll to position [272, 0]
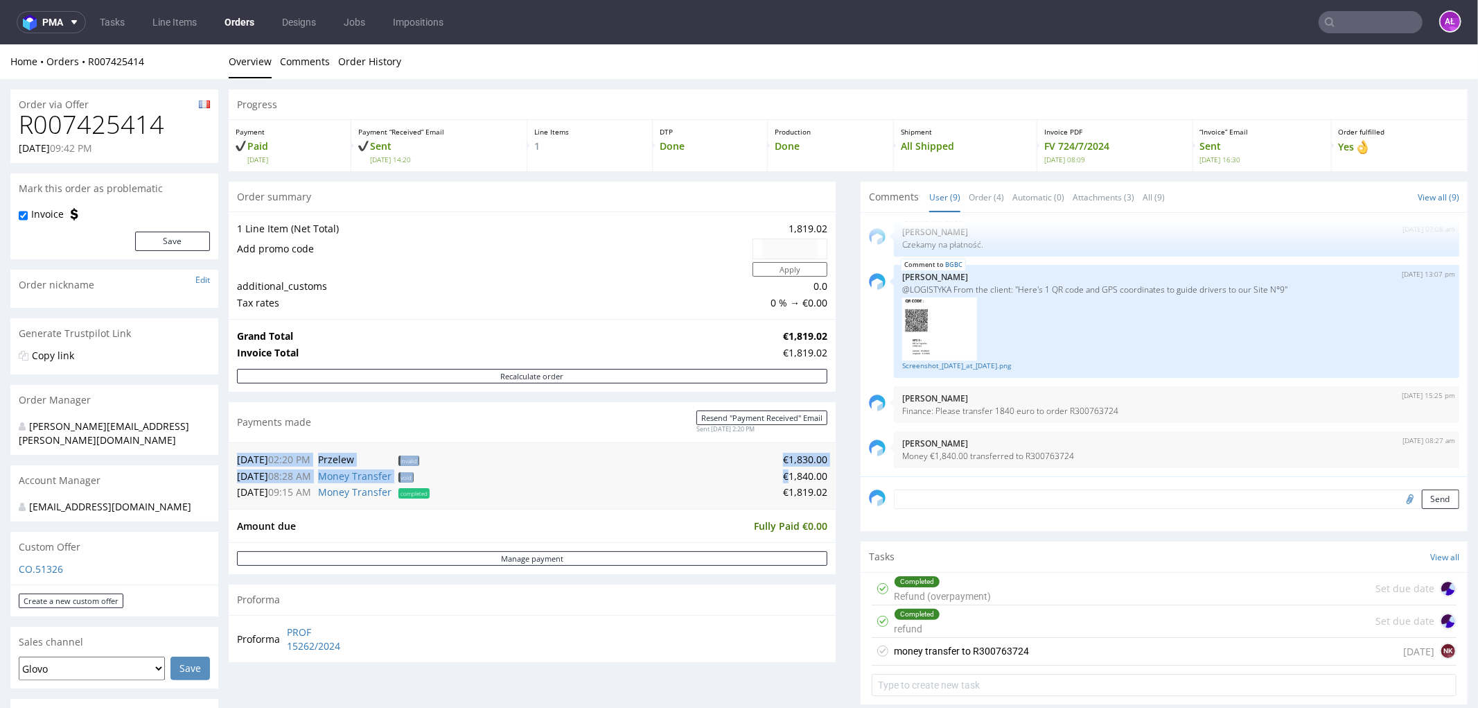
drag, startPoint x: 814, startPoint y: 476, endPoint x: 777, endPoint y: 478, distance: 37.5
click at [777, 478] on div "[DATE] 02:20 PM Przelew invalid €1,830.00 [DATE] 08:28 AM Money Transfer void €…" at bounding box center [532, 474] width 607 height 67
click at [760, 457] on td "€1,830.00" at bounding box center [630, 458] width 394 height 17
click at [385, 477] on link "Money Transfer" at bounding box center [354, 474] width 73 height 13
click at [377, 473] on link "Money Transfer" at bounding box center [354, 474] width 73 height 13
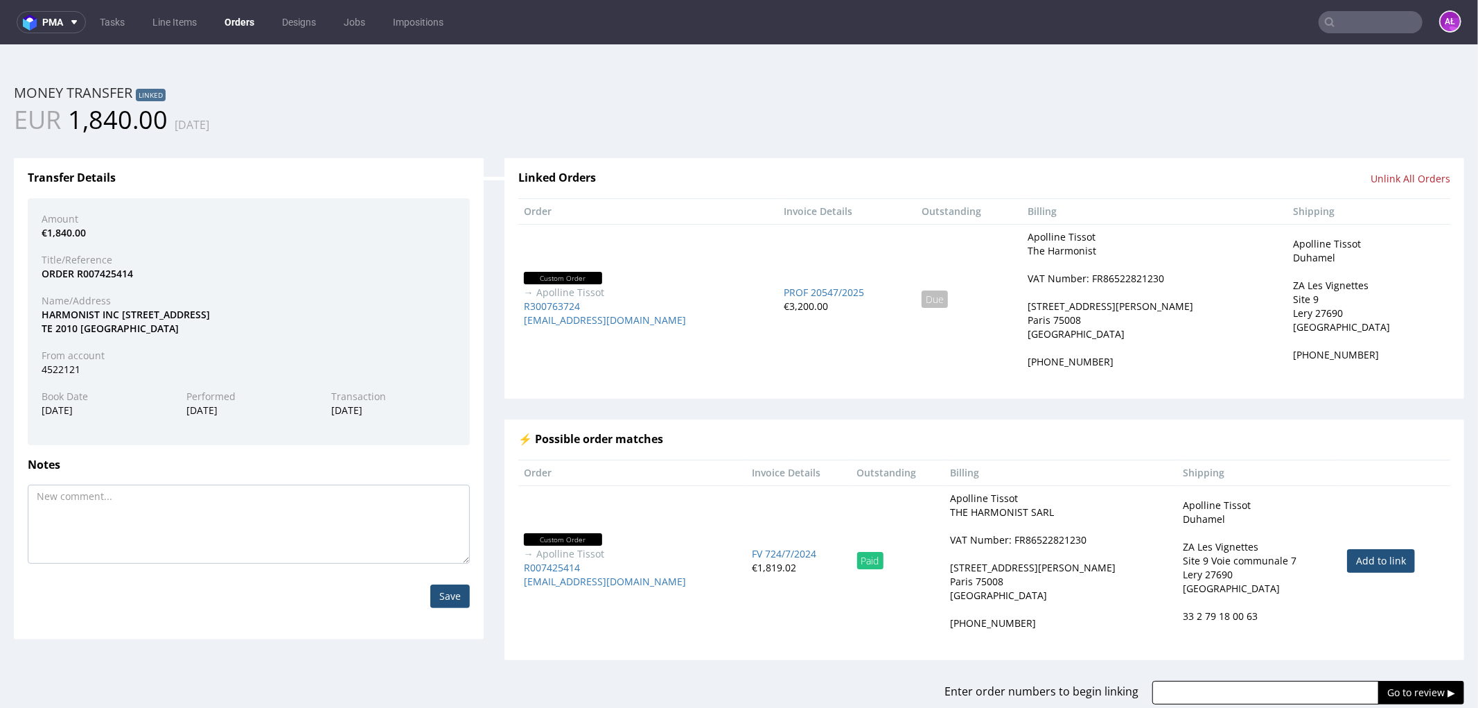
scroll to position [0, 0]
